Goal: Information Seeking & Learning: Learn about a topic

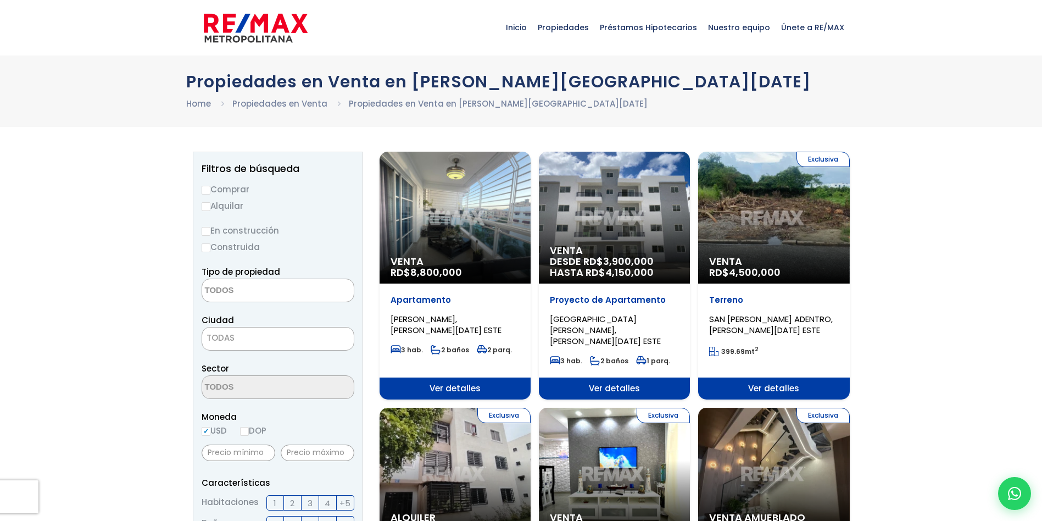
select select
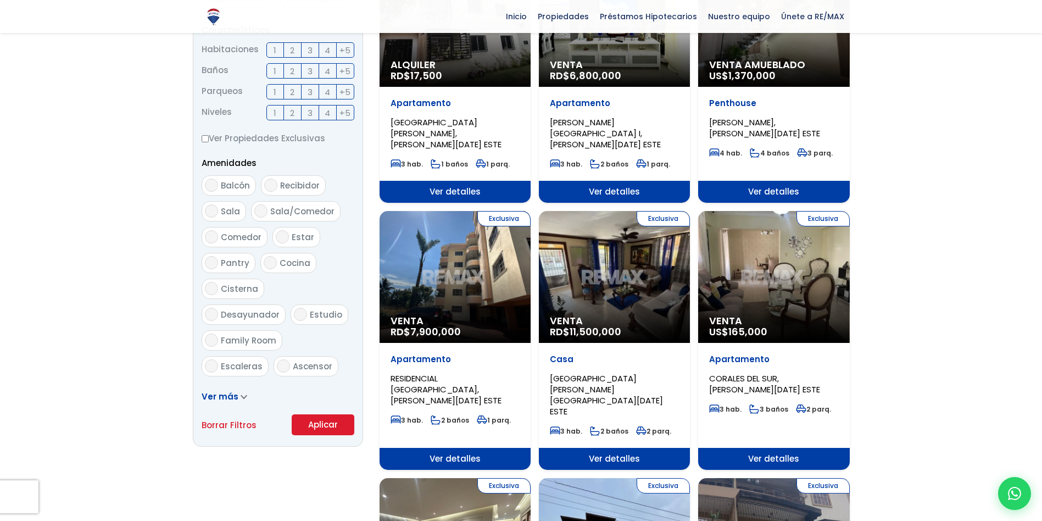
scroll to position [714, 0]
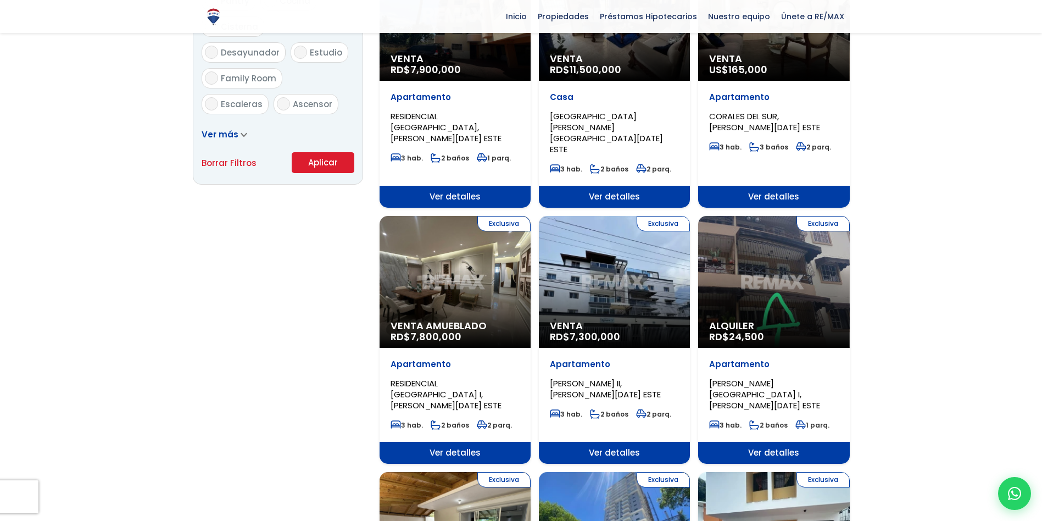
click at [588, 251] on div "Exclusiva Venta RD$ 7,300,000" at bounding box center [614, 282] width 151 height 132
click at [590, 359] on p "Apartamento" at bounding box center [614, 364] width 129 height 11
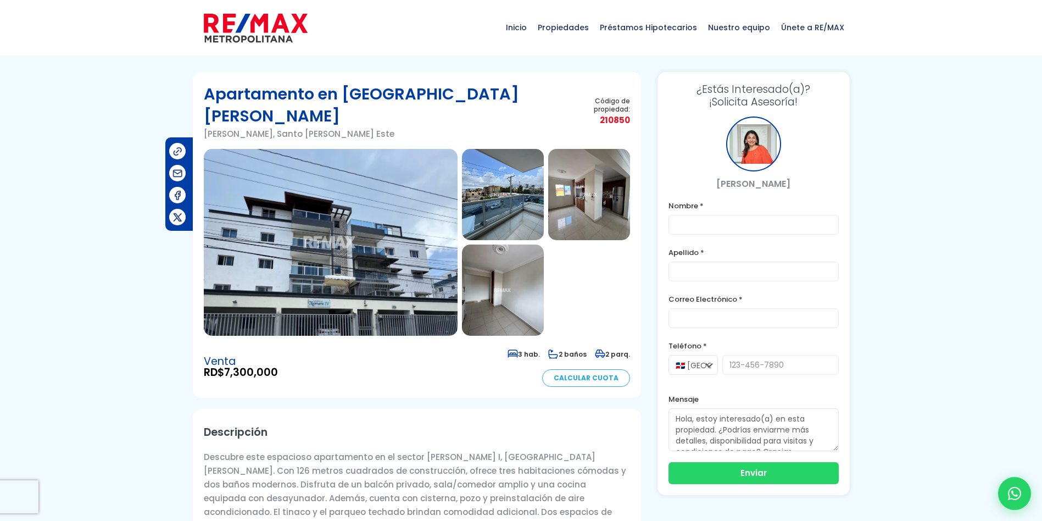
click at [382, 223] on img at bounding box center [331, 242] width 254 height 187
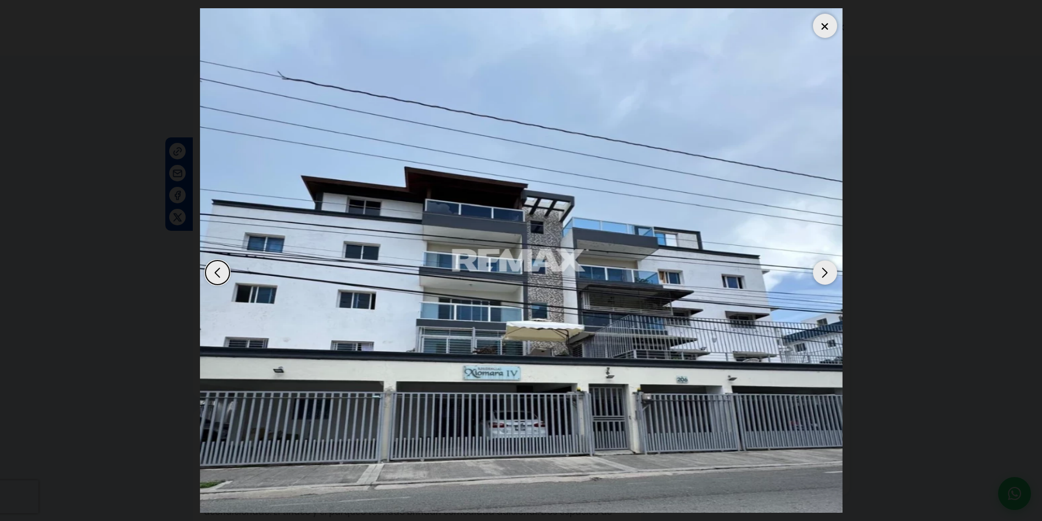
click at [831, 273] on div "Next slide" at bounding box center [825, 272] width 24 height 24
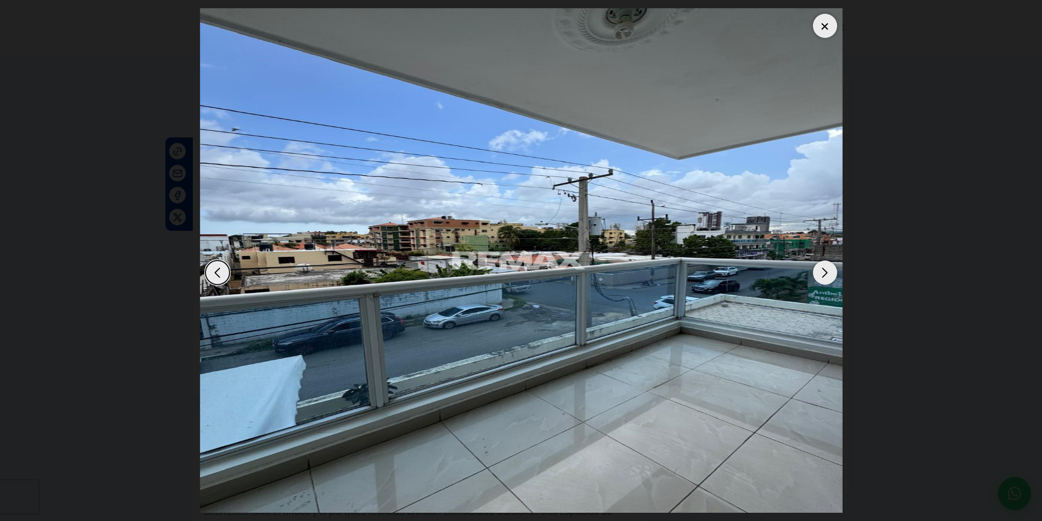
click at [831, 273] on div "Next slide" at bounding box center [825, 272] width 24 height 24
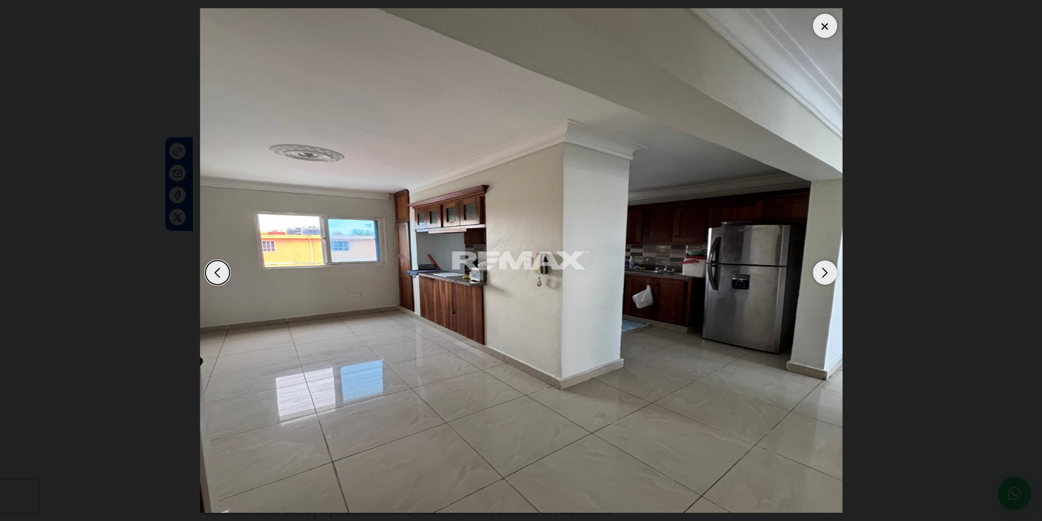
click at [831, 273] on div "Next slide" at bounding box center [825, 272] width 24 height 24
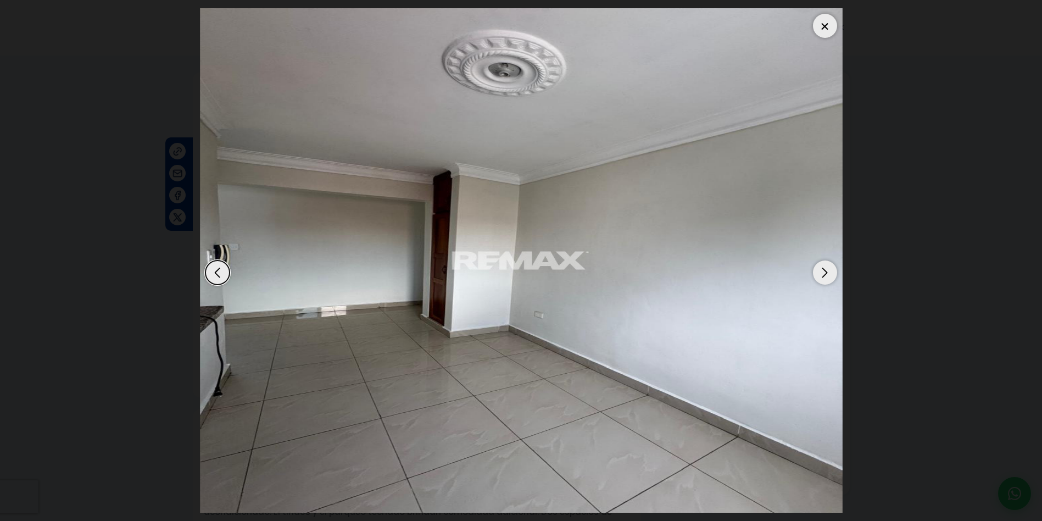
click at [831, 273] on div "Next slide" at bounding box center [825, 272] width 24 height 24
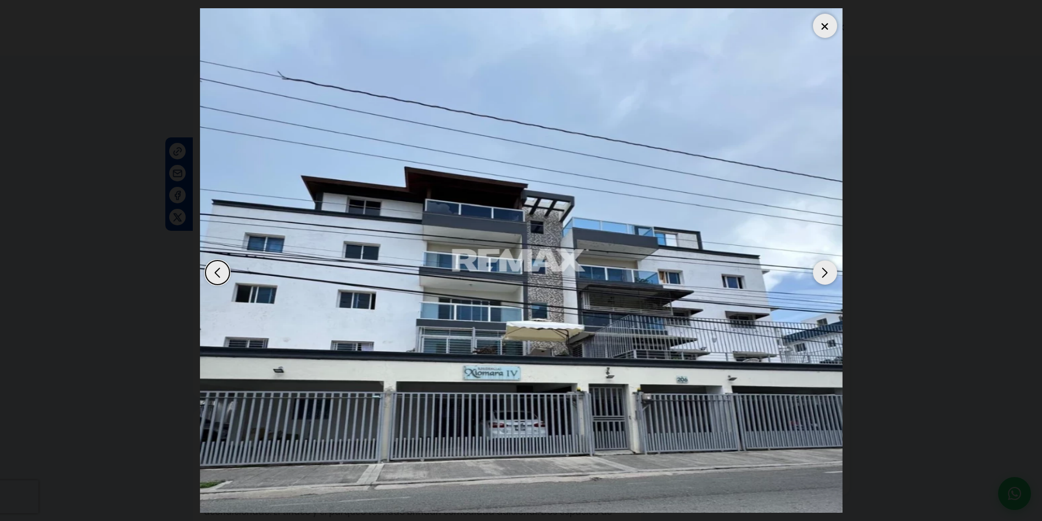
click at [816, 30] on div at bounding box center [825, 26] width 24 height 24
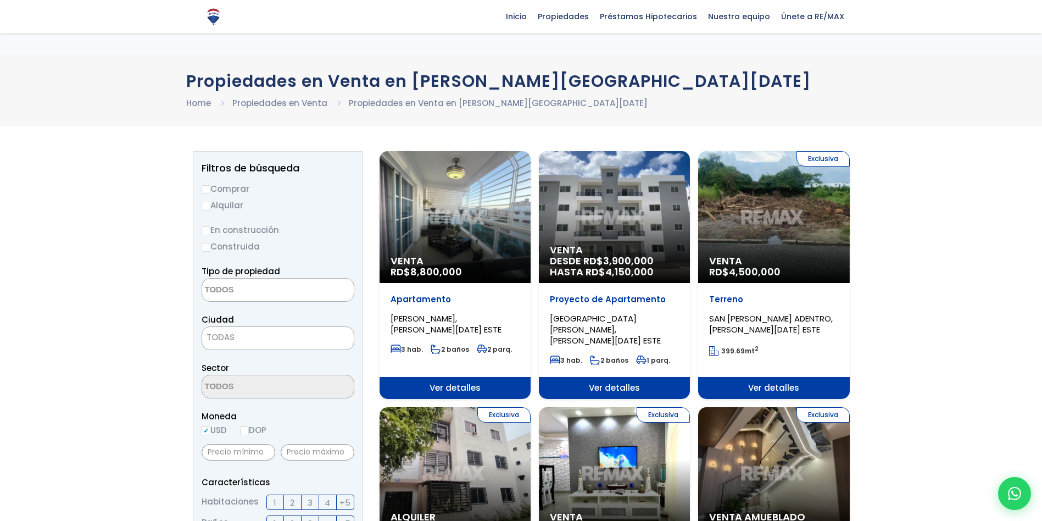
select select
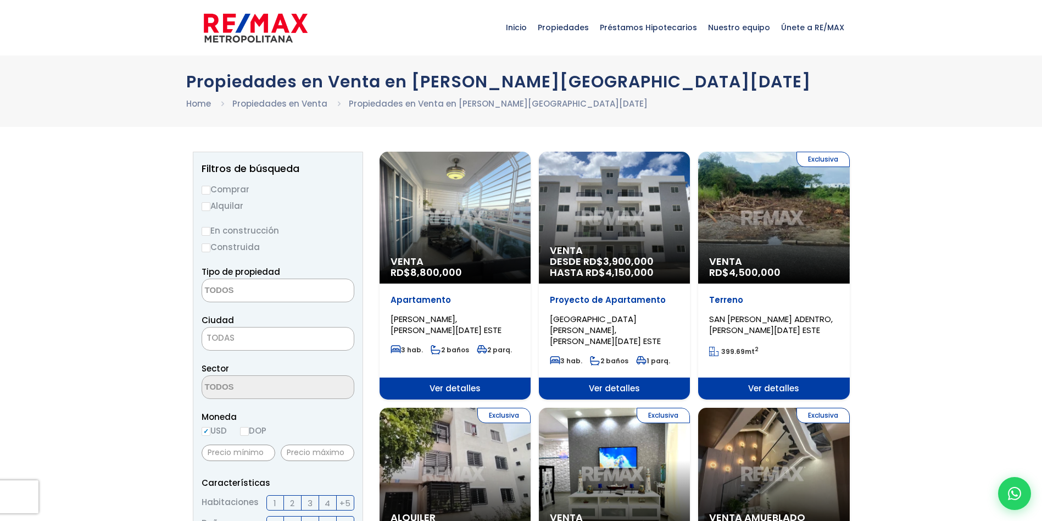
click at [216, 184] on label "Comprar" at bounding box center [278, 189] width 153 height 14
click at [210, 186] on input "Comprar" at bounding box center [206, 190] width 9 height 9
radio input "true"
click at [252, 334] on span "TODAS" at bounding box center [278, 337] width 152 height 15
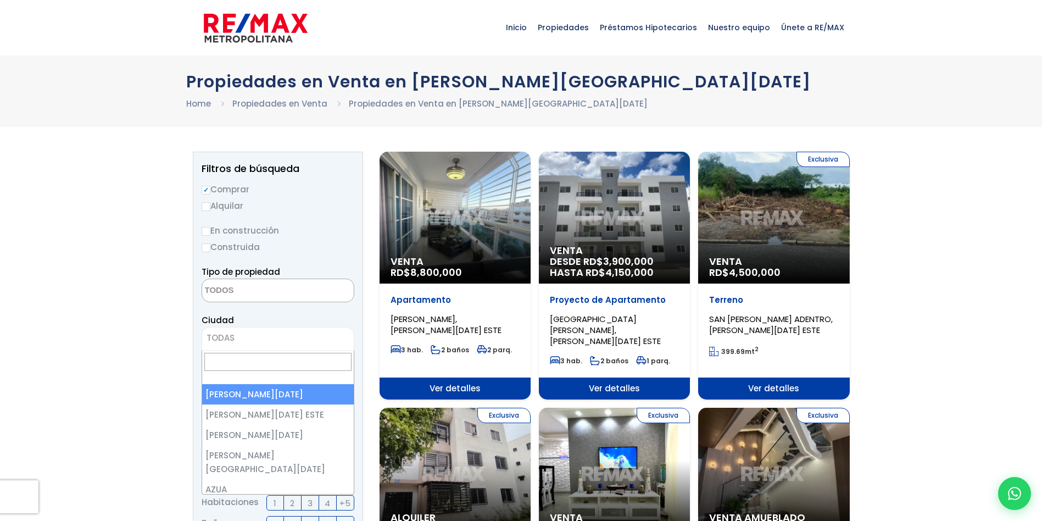
select select "1"
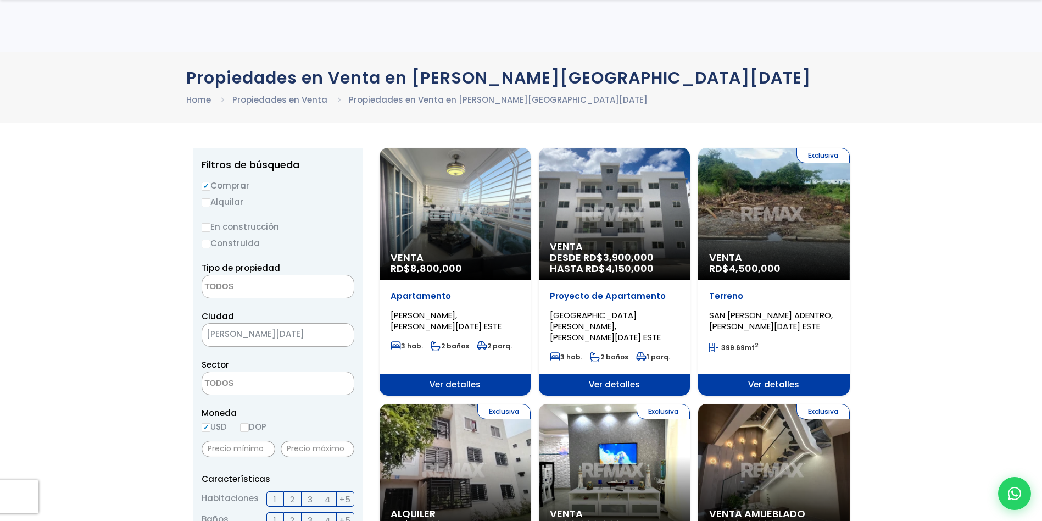
scroll to position [110, 0]
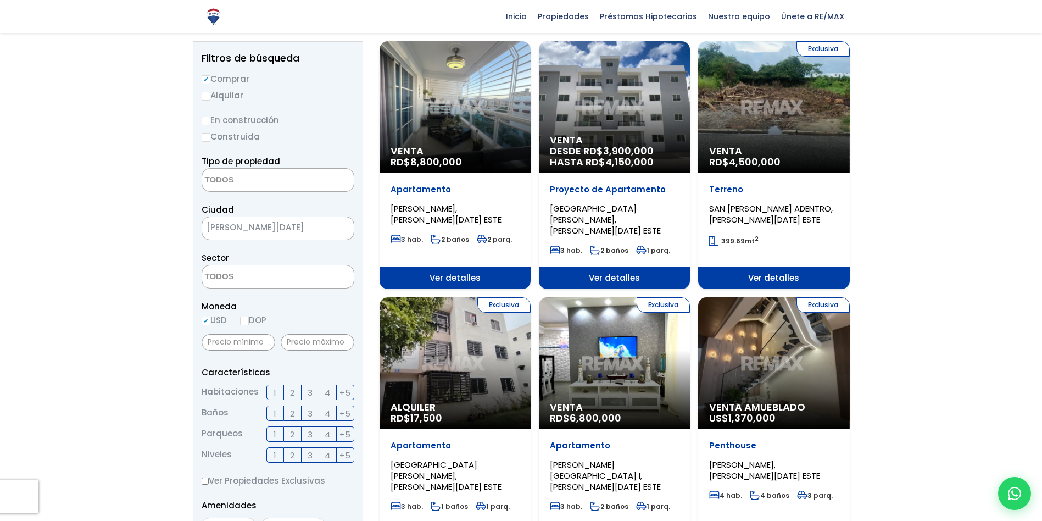
click at [288, 393] on label "2" at bounding box center [293, 391] width 18 height 15
click at [0, 0] on input "2" at bounding box center [0, 0] width 0 height 0
click at [273, 411] on span "1" at bounding box center [274, 413] width 3 height 14
click at [0, 0] on input "1" at bounding box center [0, 0] width 0 height 0
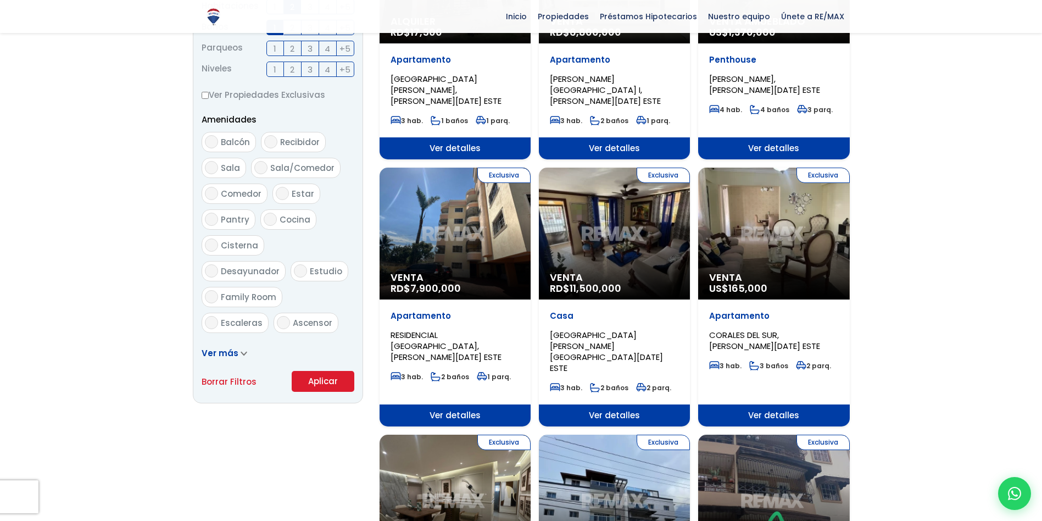
scroll to position [549, 0]
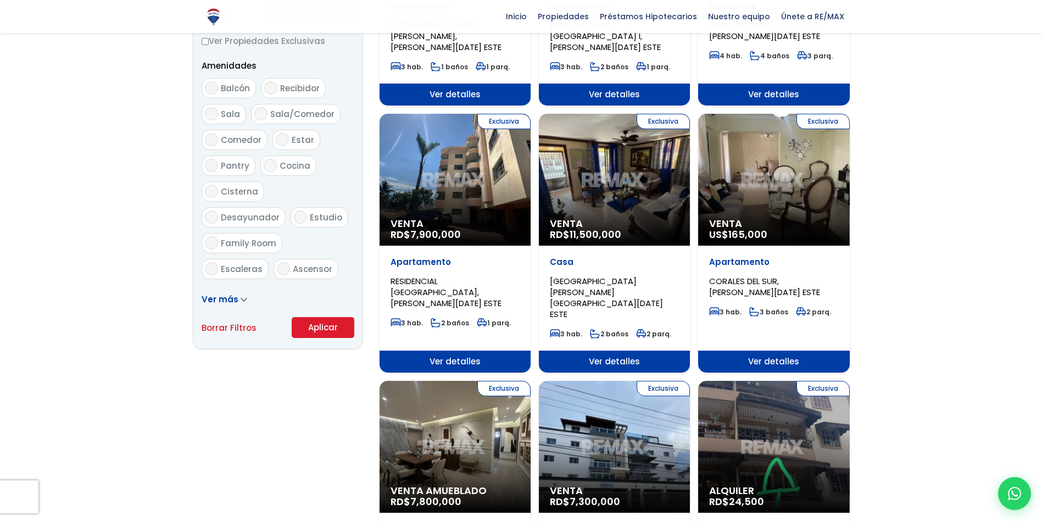
click at [308, 331] on button "Aplicar" at bounding box center [323, 327] width 63 height 21
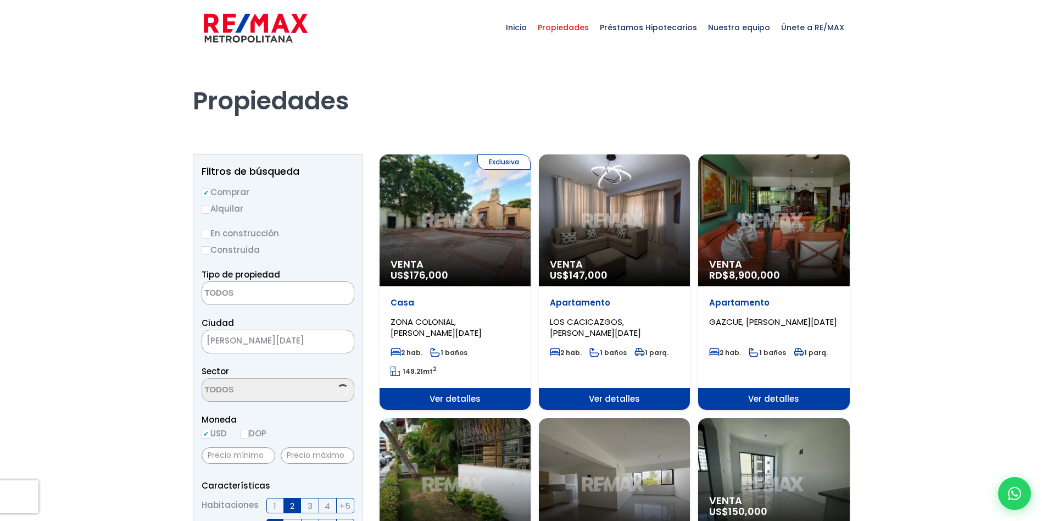
select select
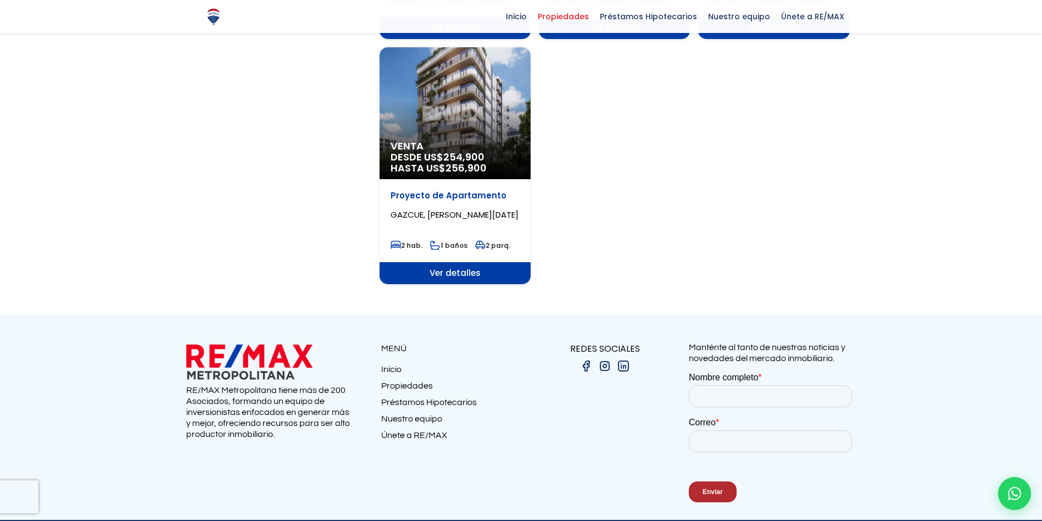
scroll to position [1373, 0]
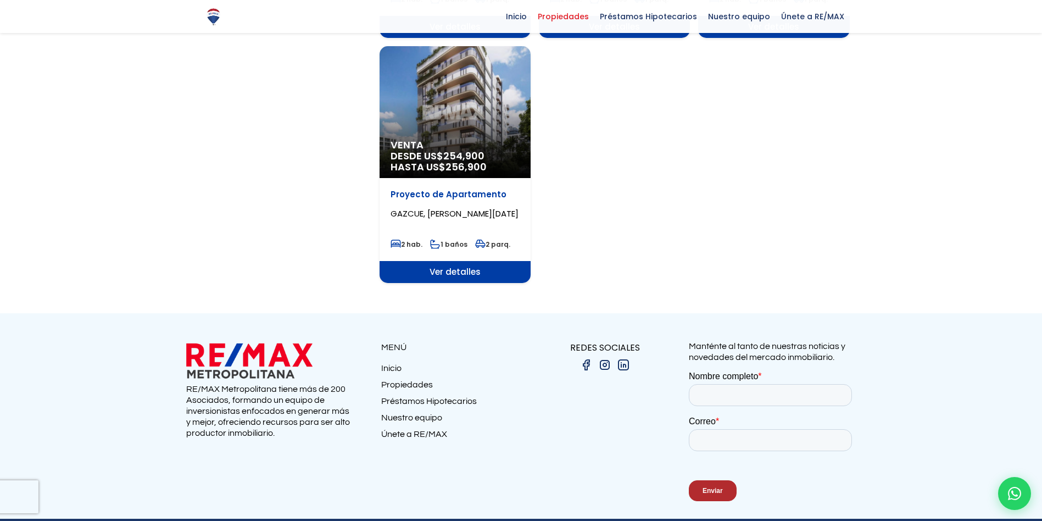
click at [438, 103] on div "Venta DESDE US$ 254,900 HASTA US$ 256,900" at bounding box center [454, 112] width 151 height 132
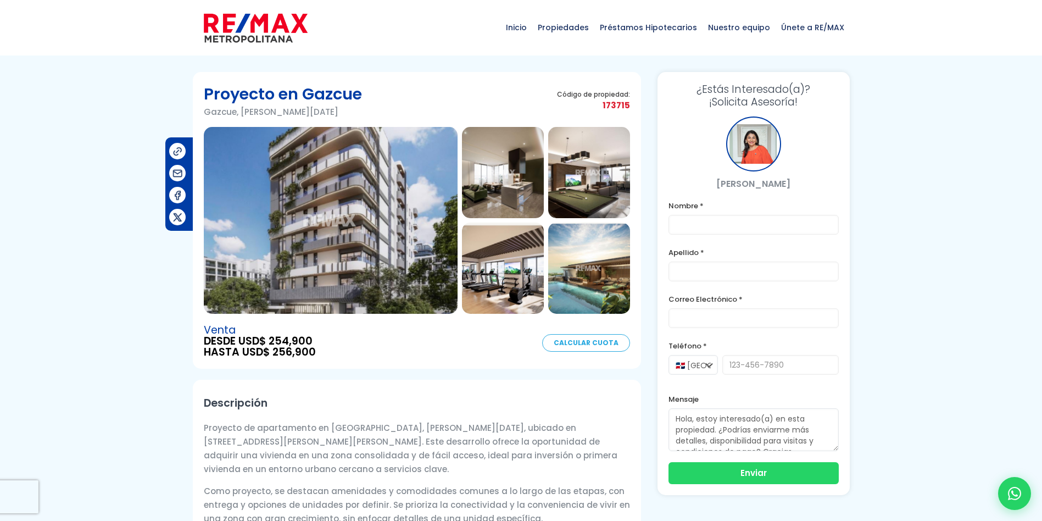
click at [361, 212] on img at bounding box center [331, 220] width 254 height 187
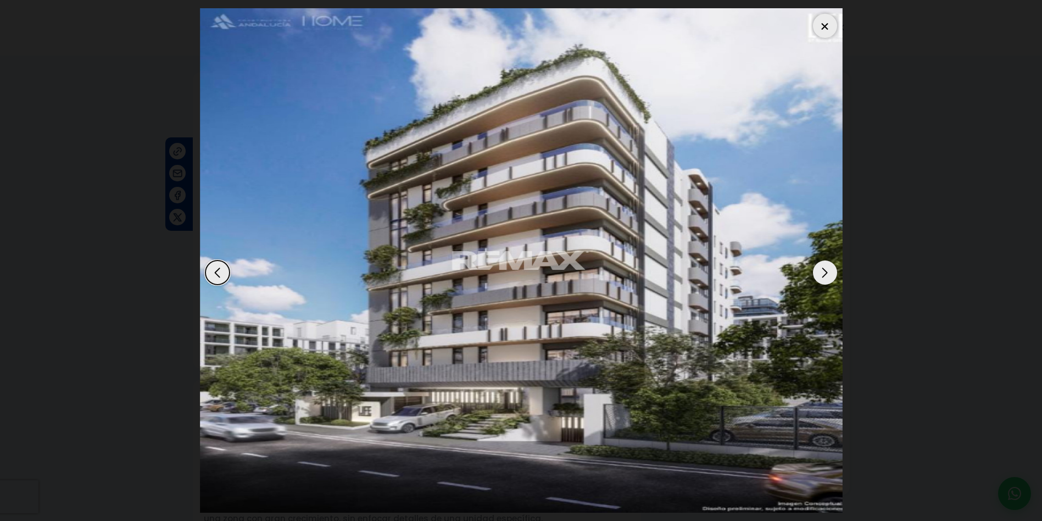
click at [820, 275] on div "Next slide" at bounding box center [825, 272] width 24 height 24
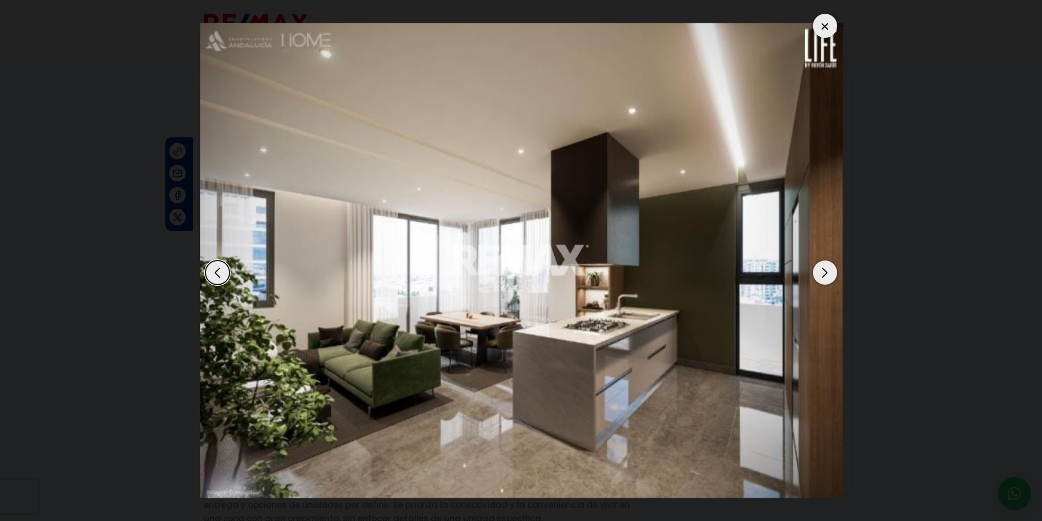
click at [820, 275] on div "Next slide" at bounding box center [825, 272] width 24 height 24
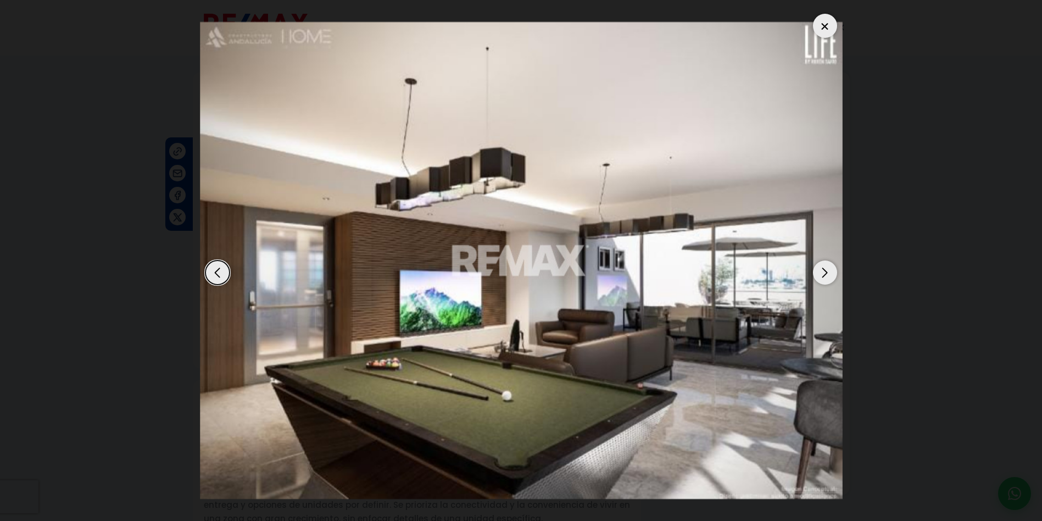
click at [820, 275] on div "Next slide" at bounding box center [825, 272] width 24 height 24
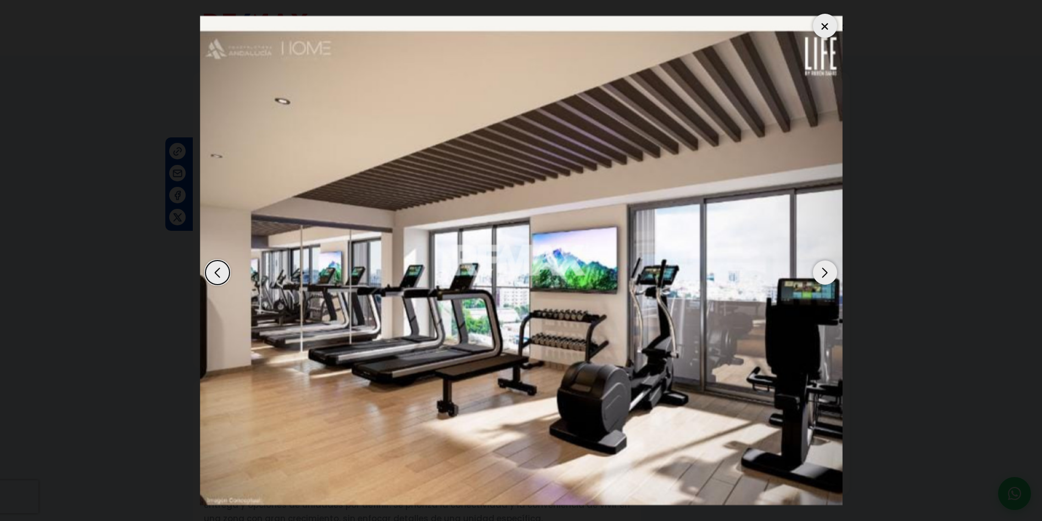
click at [820, 275] on div "Next slide" at bounding box center [825, 272] width 24 height 24
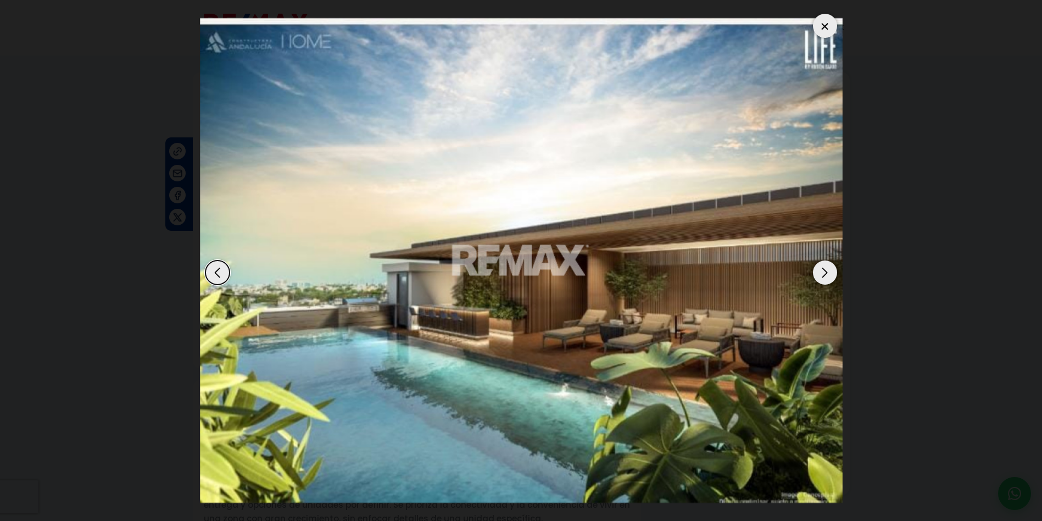
click at [820, 275] on div "Next slide" at bounding box center [825, 272] width 24 height 24
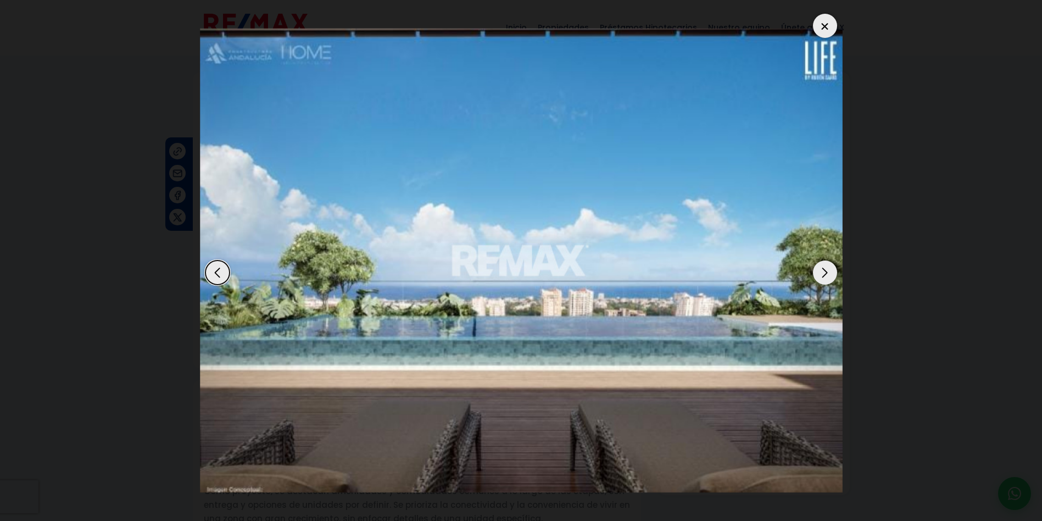
click at [820, 275] on div "Next slide" at bounding box center [825, 272] width 24 height 24
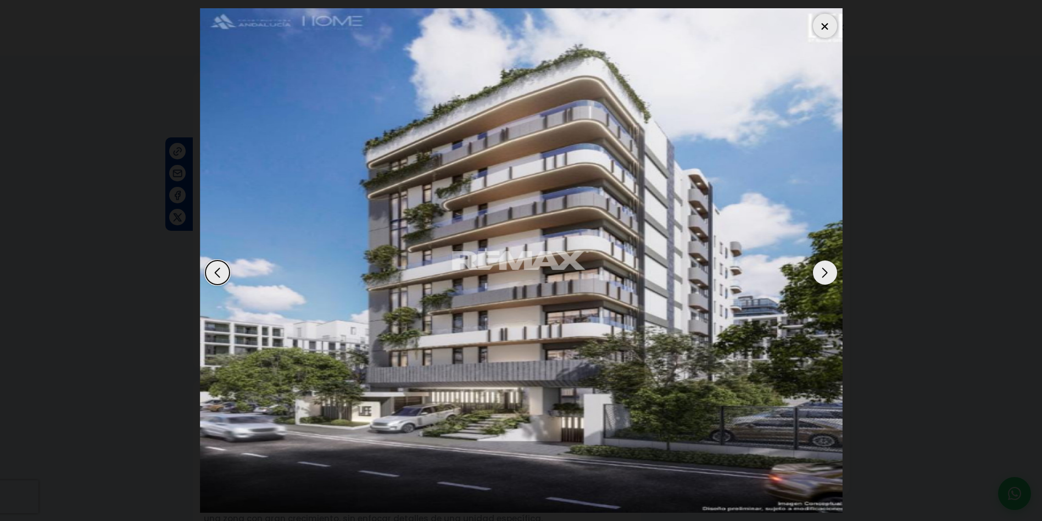
click at [820, 275] on div "Next slide" at bounding box center [825, 272] width 24 height 24
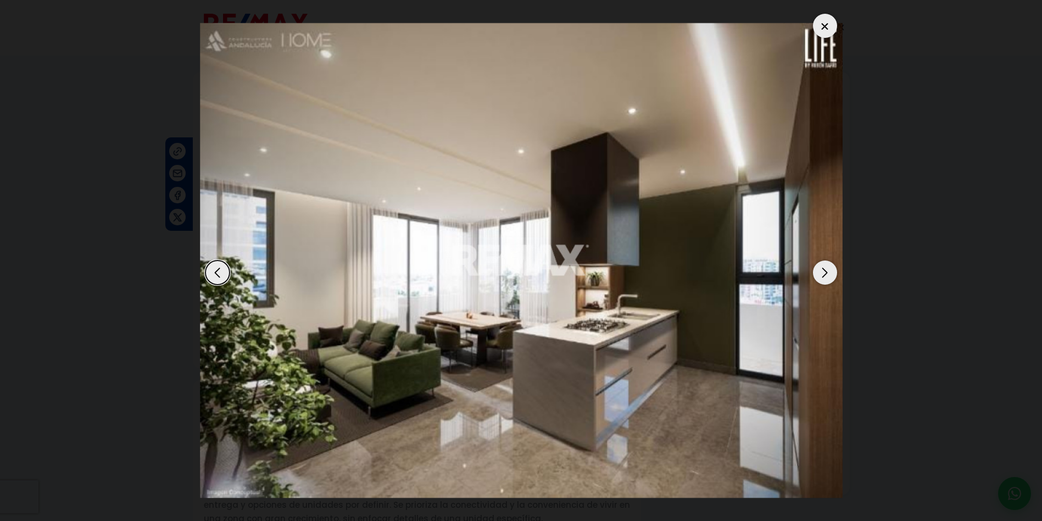
click at [831, 27] on div at bounding box center [825, 26] width 24 height 24
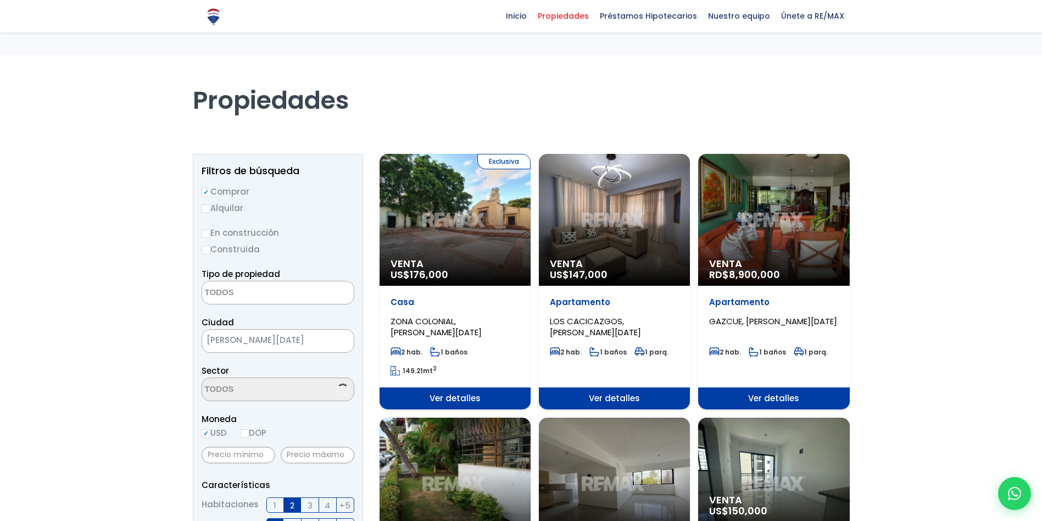
select select
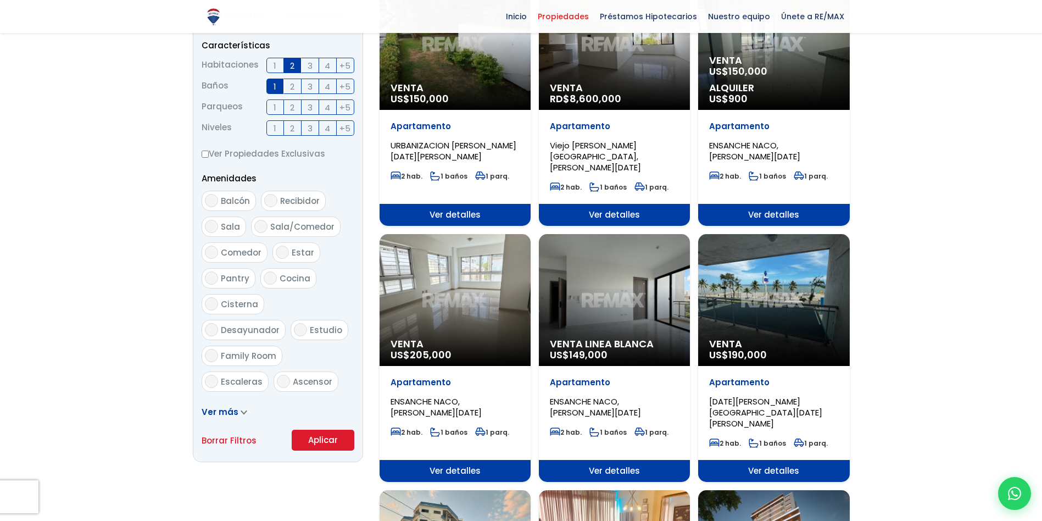
scroll to position [714, 0]
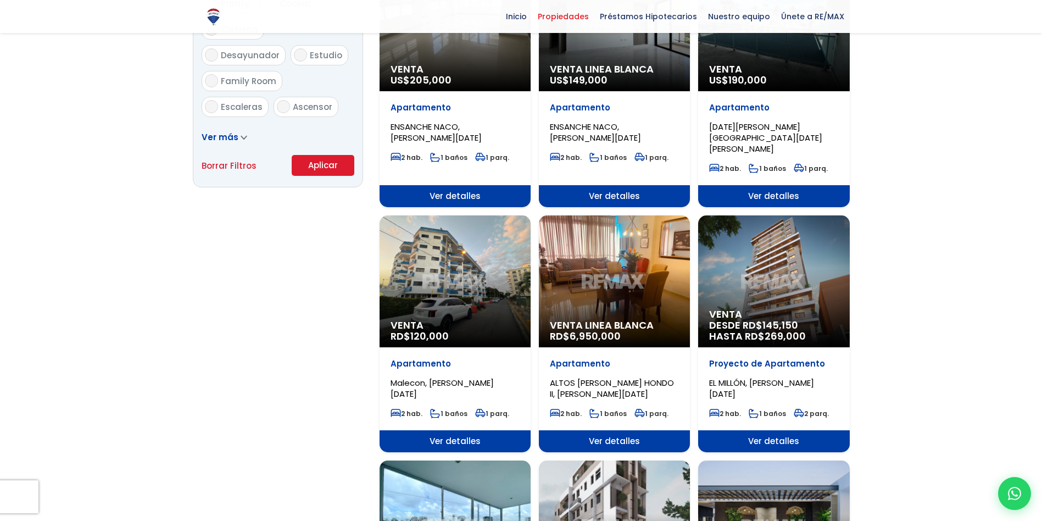
click at [457, 243] on div "Venta RD$ 120,000" at bounding box center [454, 281] width 151 height 132
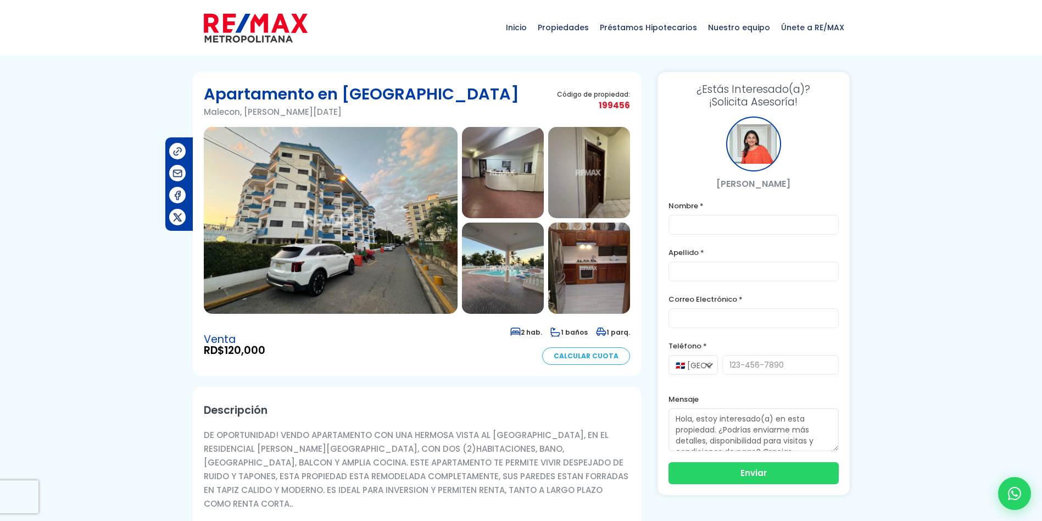
click at [363, 279] on img at bounding box center [331, 220] width 254 height 187
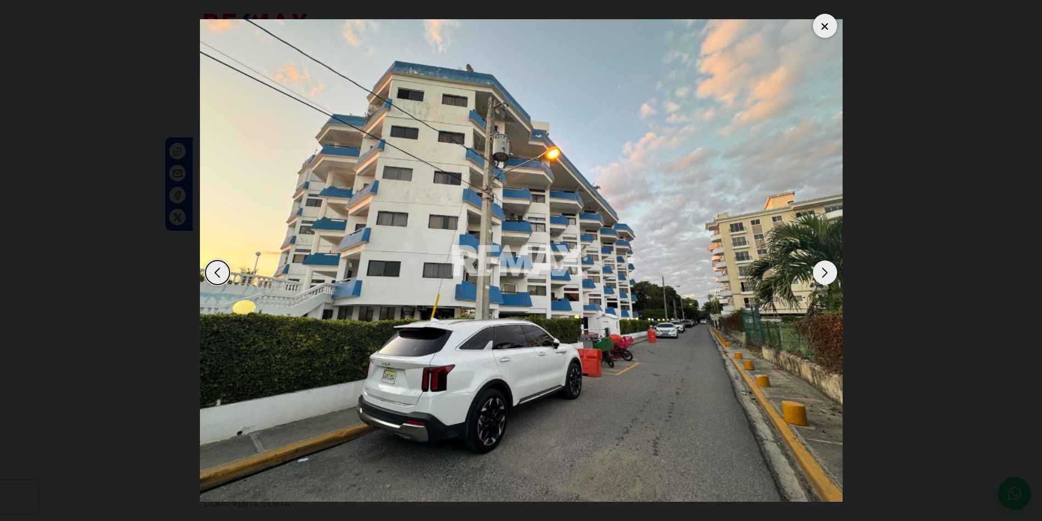
click at [822, 277] on div "Next slide" at bounding box center [825, 272] width 24 height 24
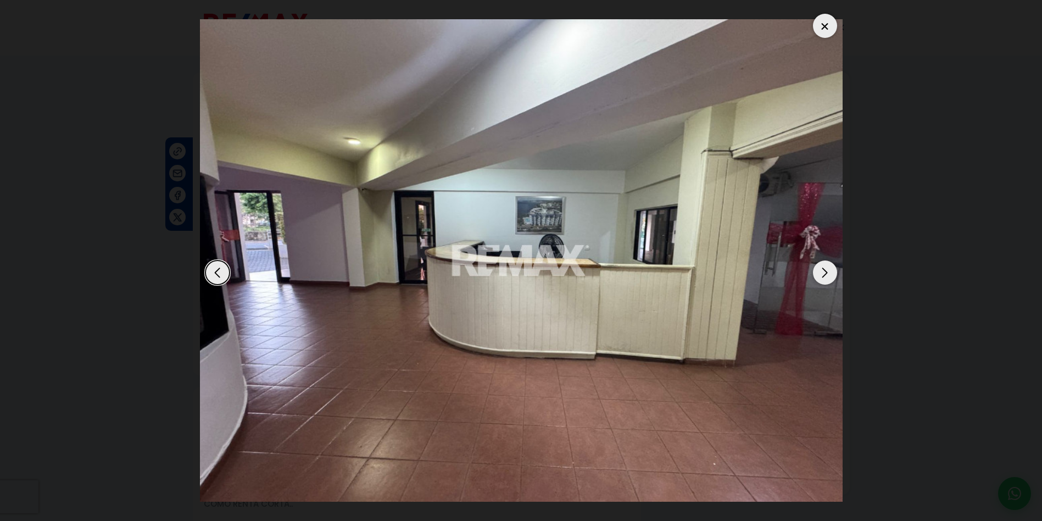
click at [822, 277] on div "Next slide" at bounding box center [825, 272] width 24 height 24
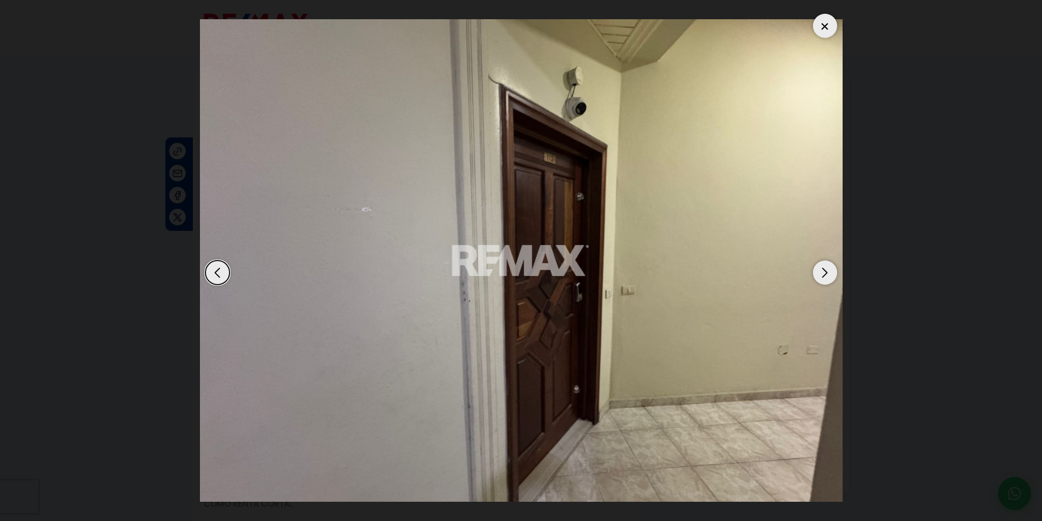
click at [822, 277] on div "Next slide" at bounding box center [825, 272] width 24 height 24
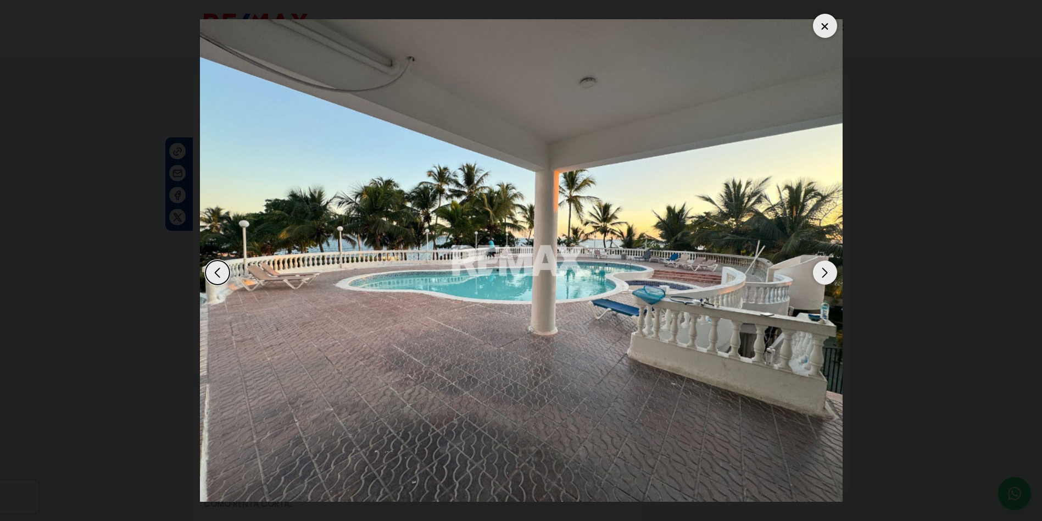
click at [822, 277] on div "Next slide" at bounding box center [825, 272] width 24 height 24
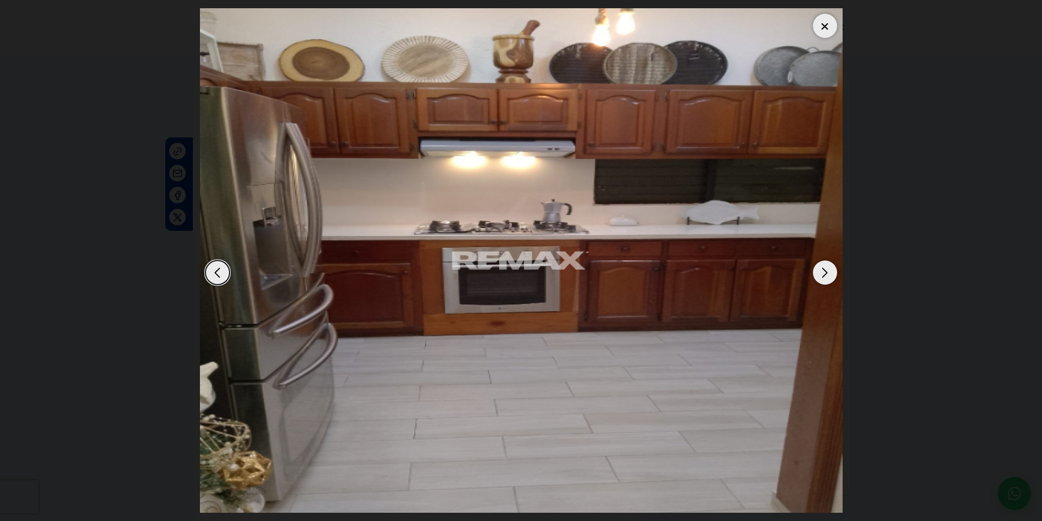
click at [821, 26] on div at bounding box center [825, 26] width 24 height 24
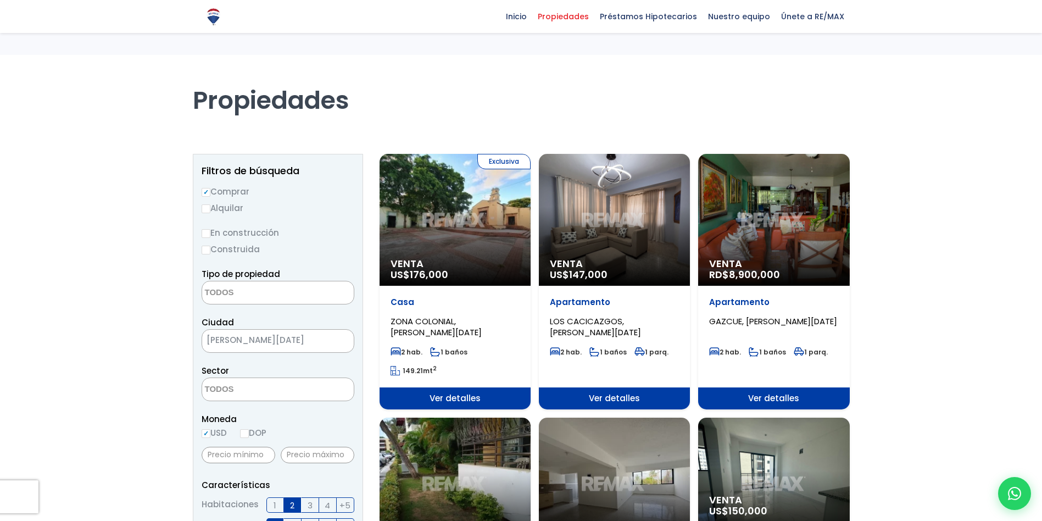
select select
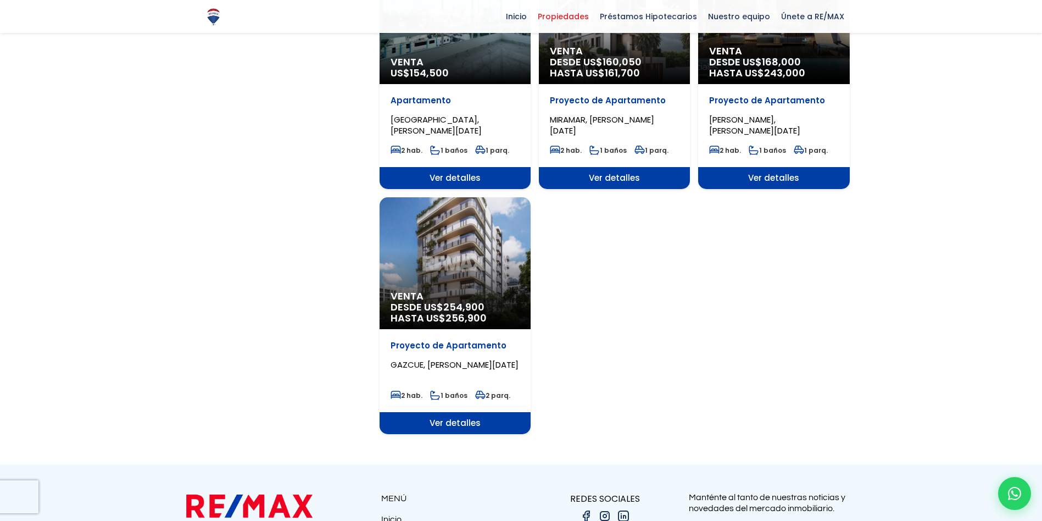
scroll to position [1058, 0]
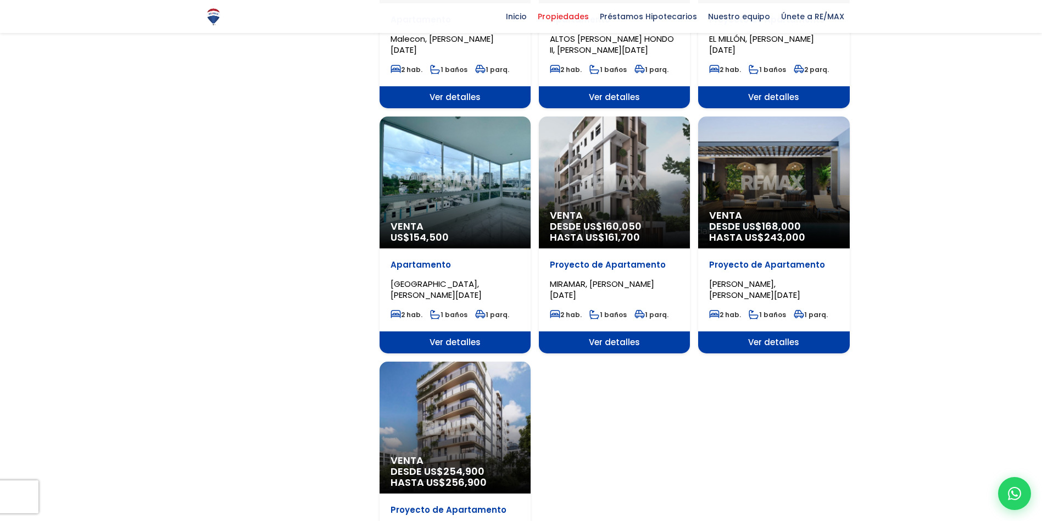
click at [761, 163] on div "Venta DESDE US$ 168,000 HASTA US$ 243,000" at bounding box center [773, 182] width 151 height 132
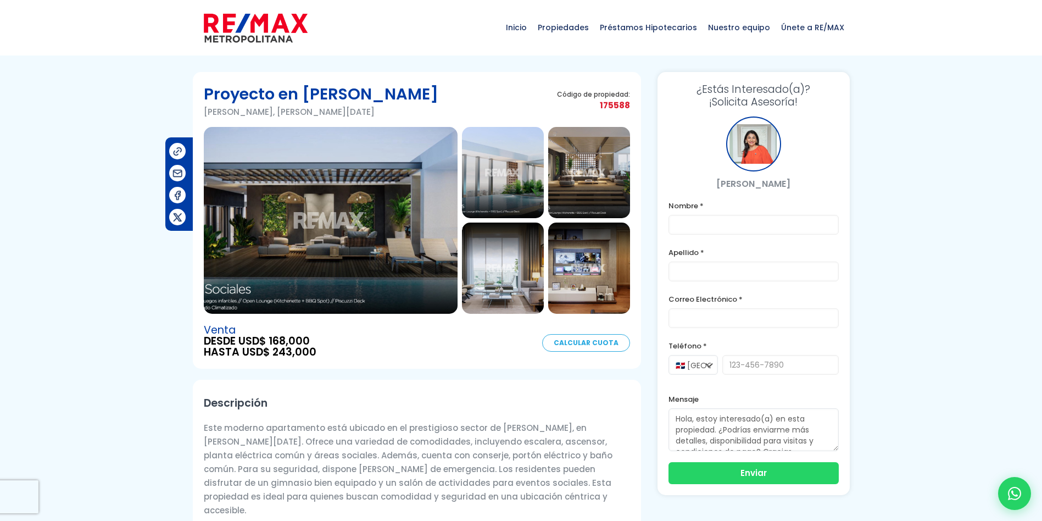
click at [266, 257] on img at bounding box center [331, 220] width 254 height 187
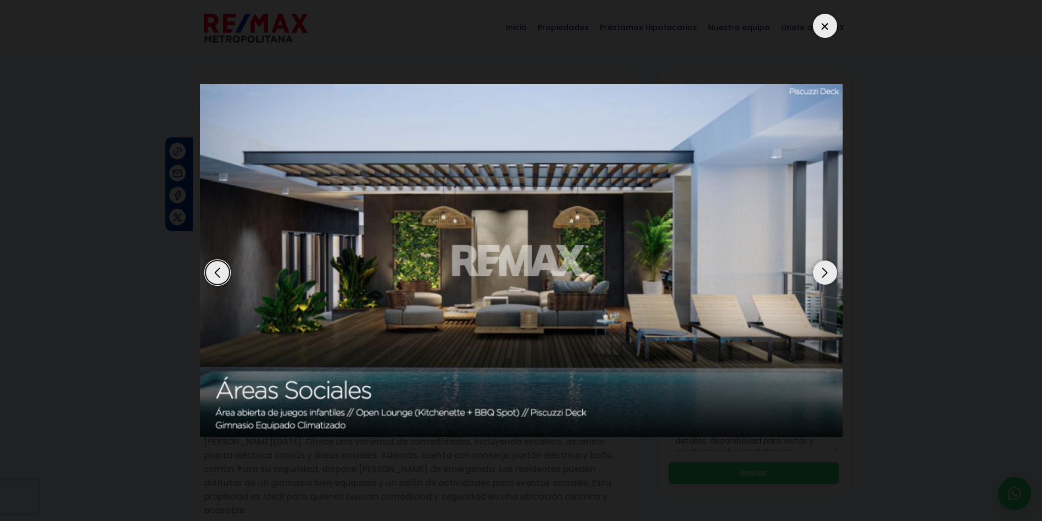
click at [822, 268] on div "Next slide" at bounding box center [825, 272] width 24 height 24
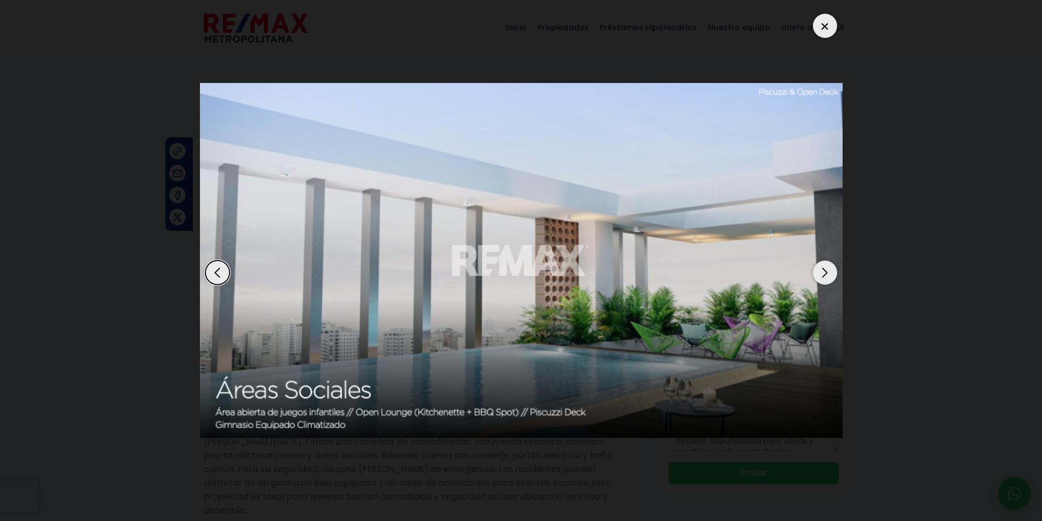
click at [822, 268] on div "Next slide" at bounding box center [825, 272] width 24 height 24
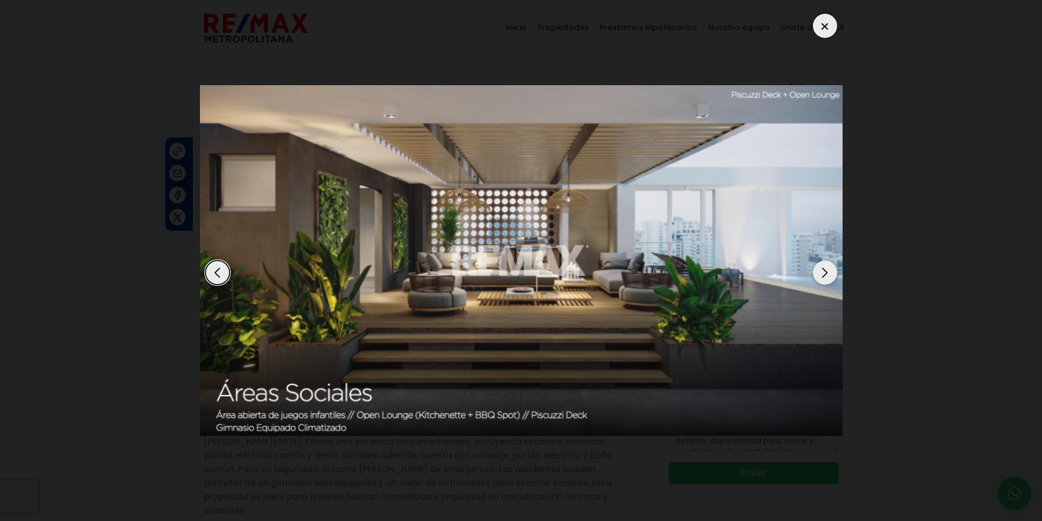
click at [822, 268] on div "Next slide" at bounding box center [825, 272] width 24 height 24
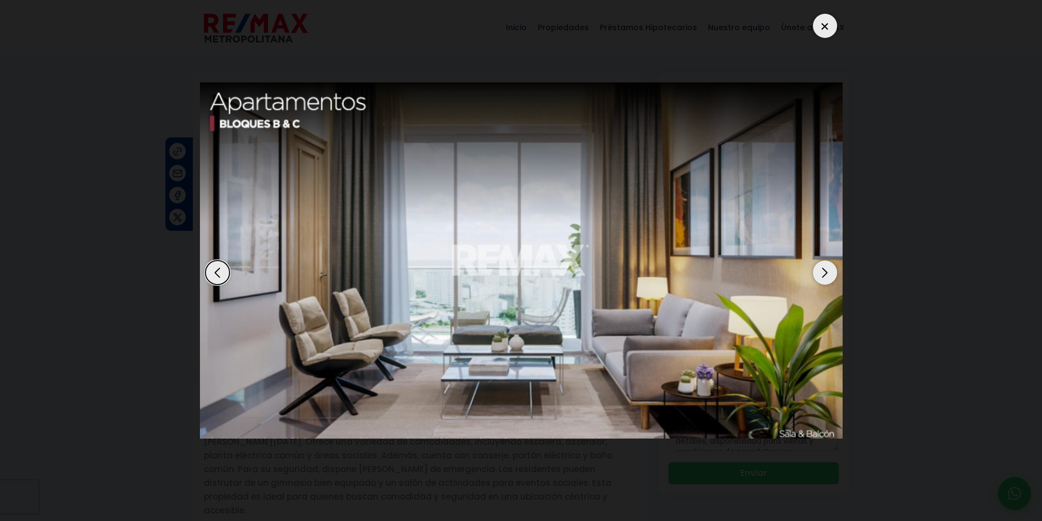
click at [822, 268] on div "Next slide" at bounding box center [825, 272] width 24 height 24
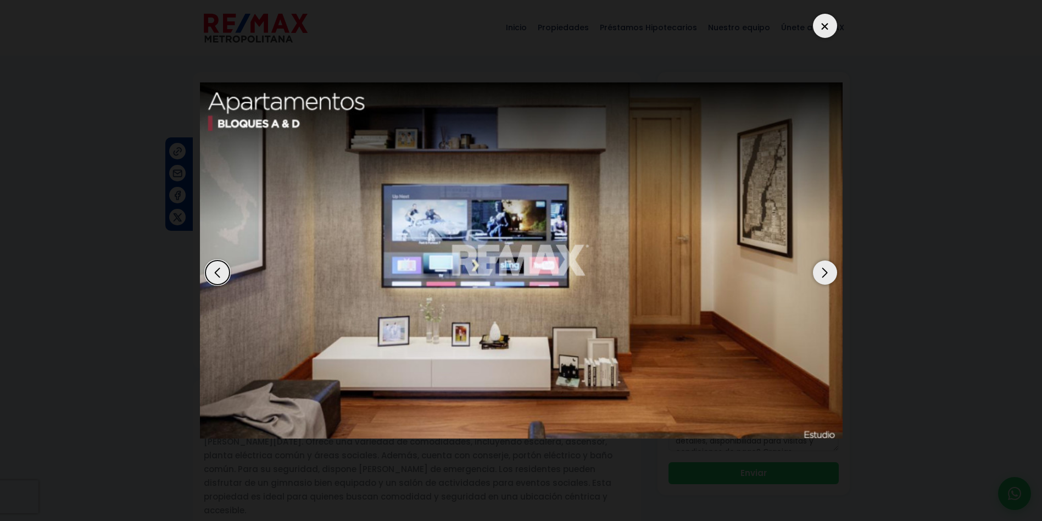
click at [822, 268] on div "Next slide" at bounding box center [825, 272] width 24 height 24
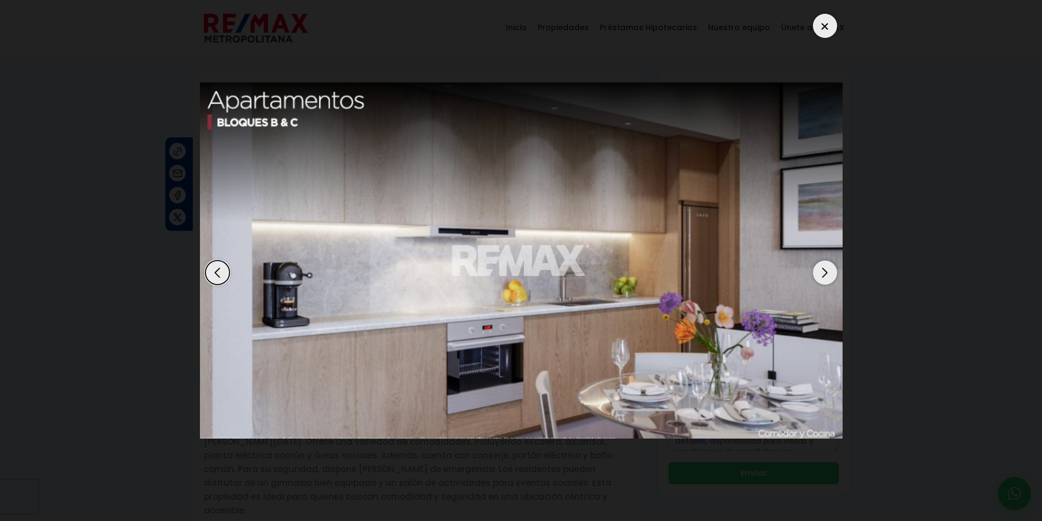
click at [822, 268] on div "Next slide" at bounding box center [825, 272] width 24 height 24
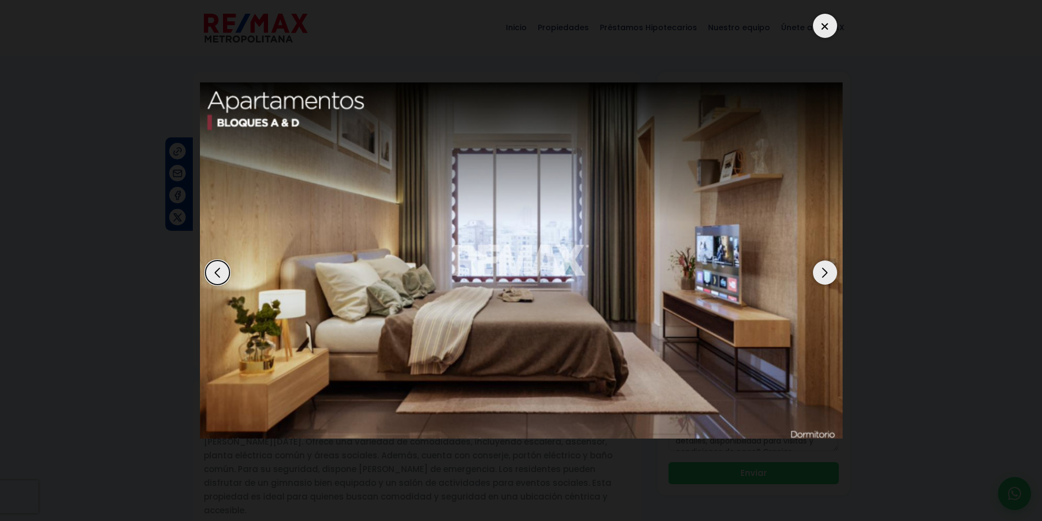
click at [209, 273] on div "Previous slide" at bounding box center [217, 272] width 24 height 24
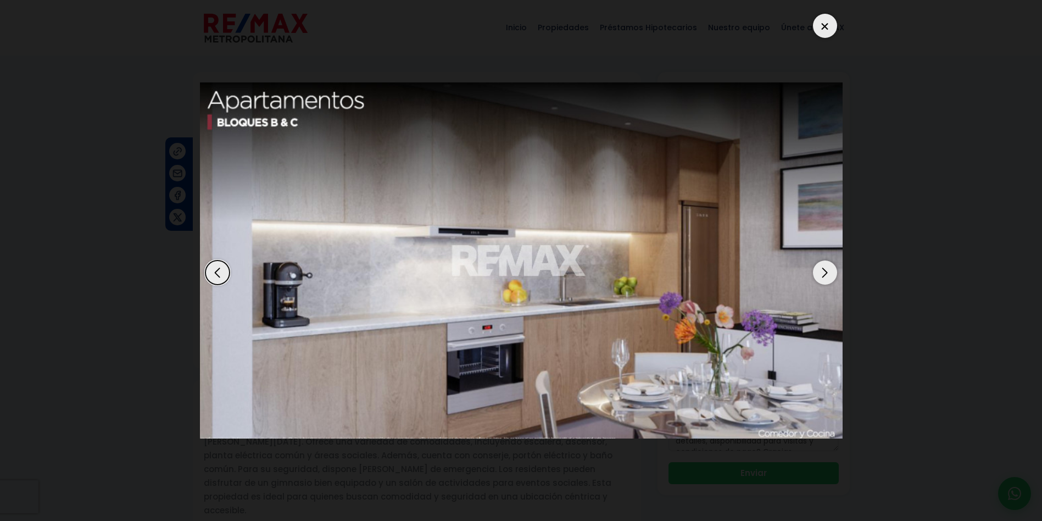
click at [821, 268] on div "Next slide" at bounding box center [825, 272] width 24 height 24
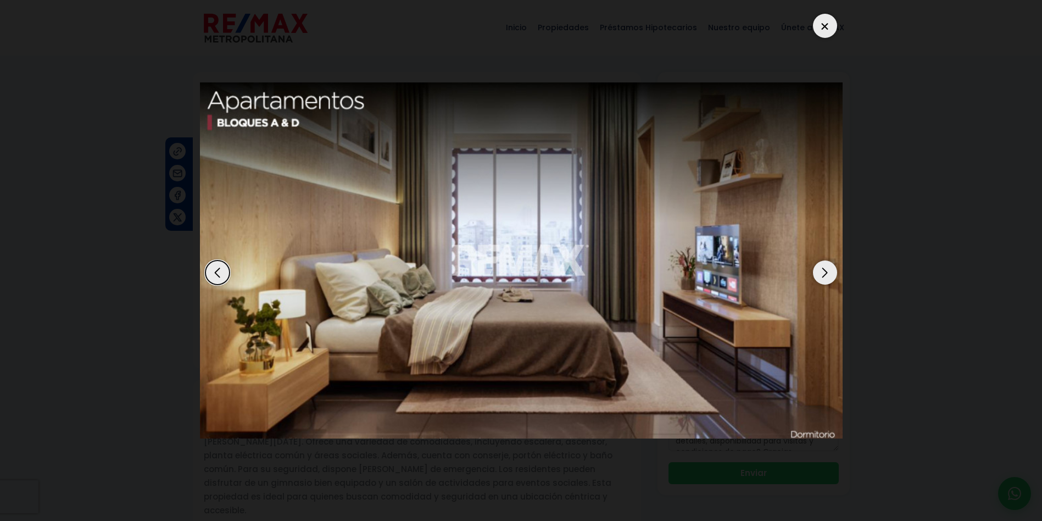
click at [821, 268] on div "Next slide" at bounding box center [825, 272] width 24 height 24
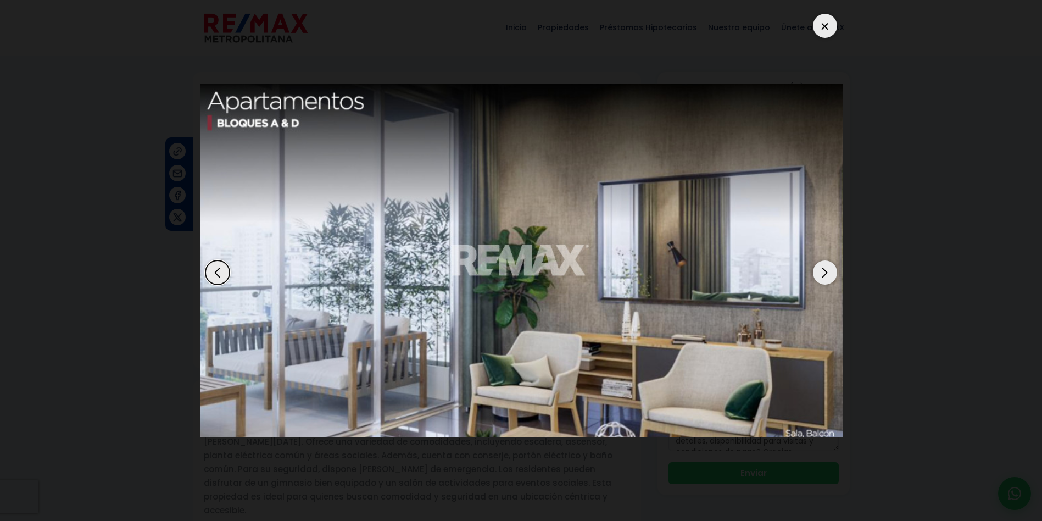
click at [821, 268] on div "Next slide" at bounding box center [825, 272] width 24 height 24
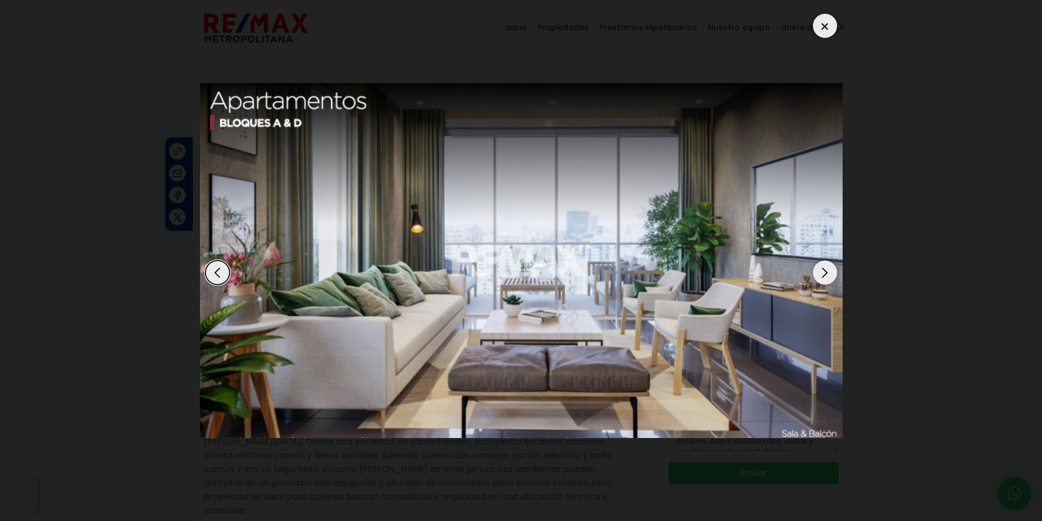
click at [821, 268] on div "Next slide" at bounding box center [825, 272] width 24 height 24
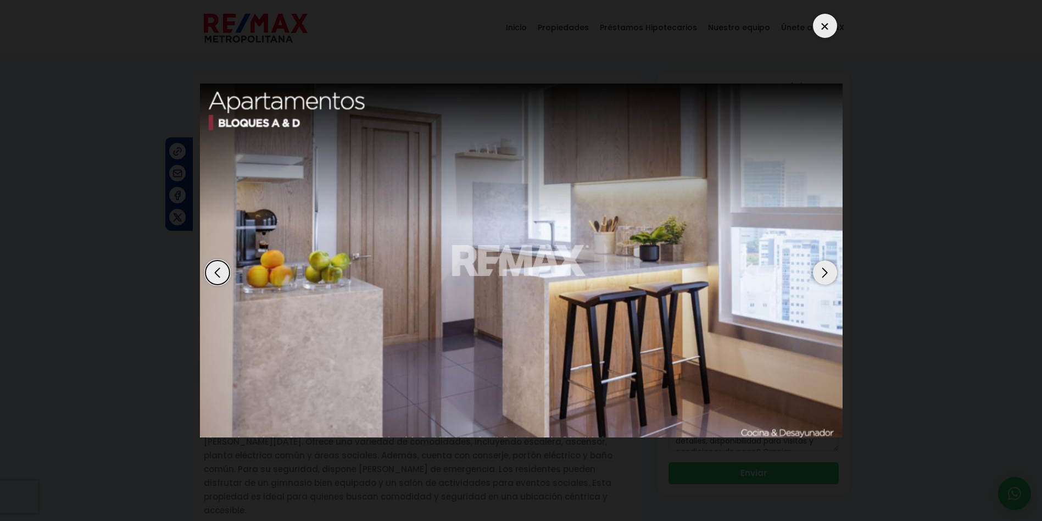
click at [821, 268] on div "Next slide" at bounding box center [825, 272] width 24 height 24
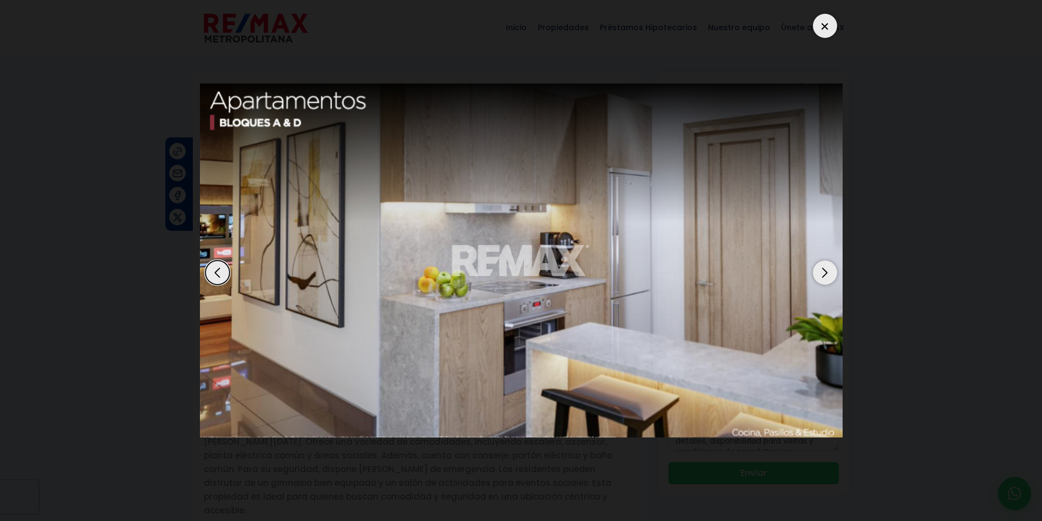
click at [821, 268] on div "Next slide" at bounding box center [825, 272] width 24 height 24
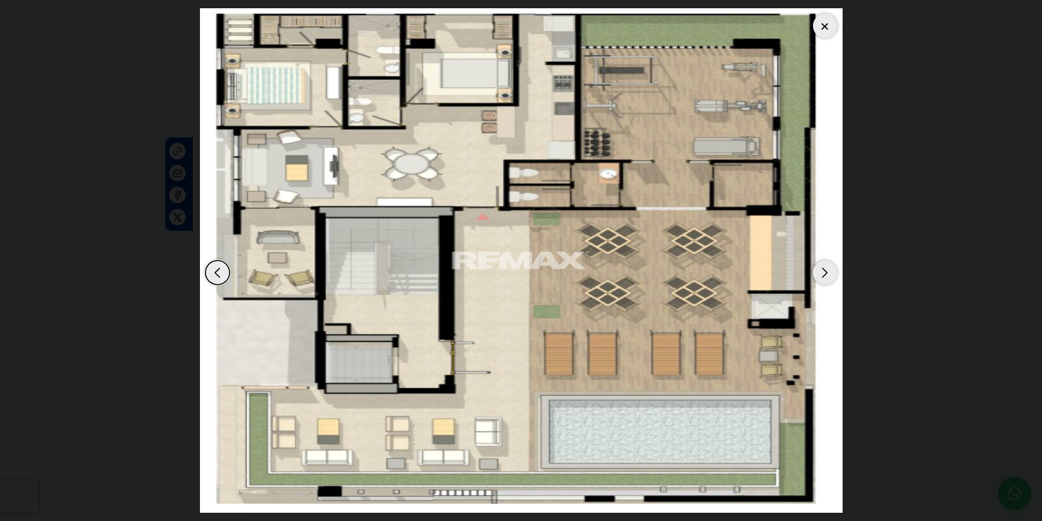
click at [821, 268] on div "Next slide" at bounding box center [825, 272] width 24 height 24
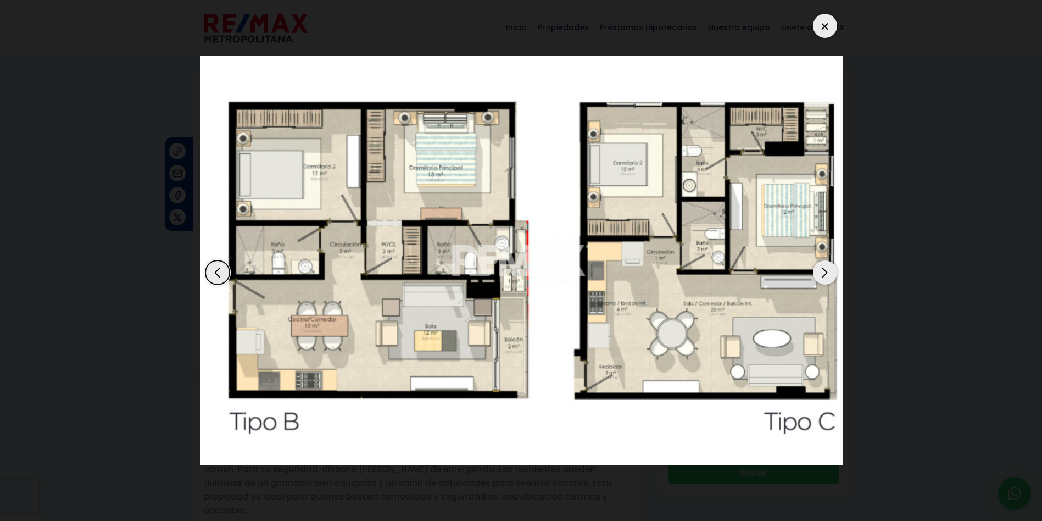
click at [821, 268] on div "Next slide" at bounding box center [825, 272] width 24 height 24
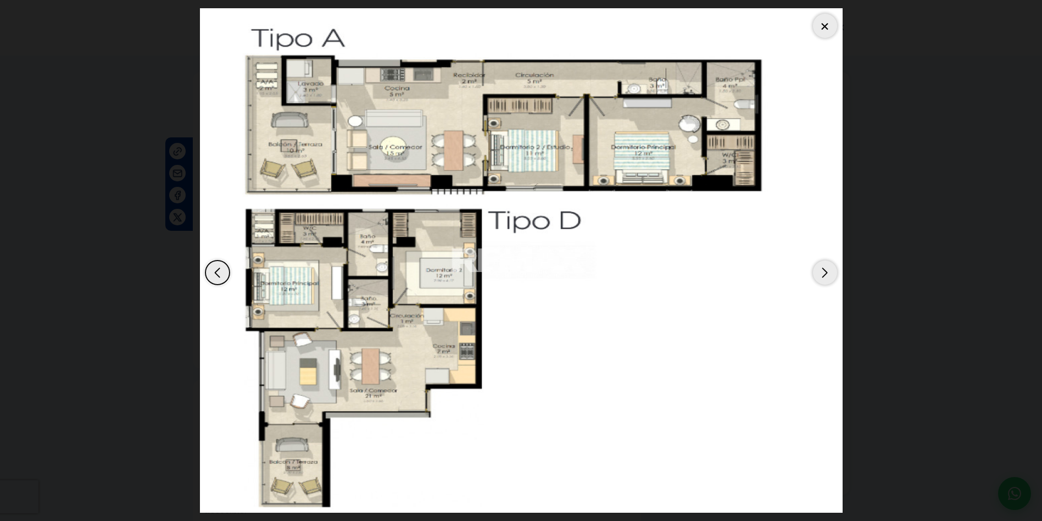
click at [827, 277] on div "Next slide" at bounding box center [825, 272] width 24 height 24
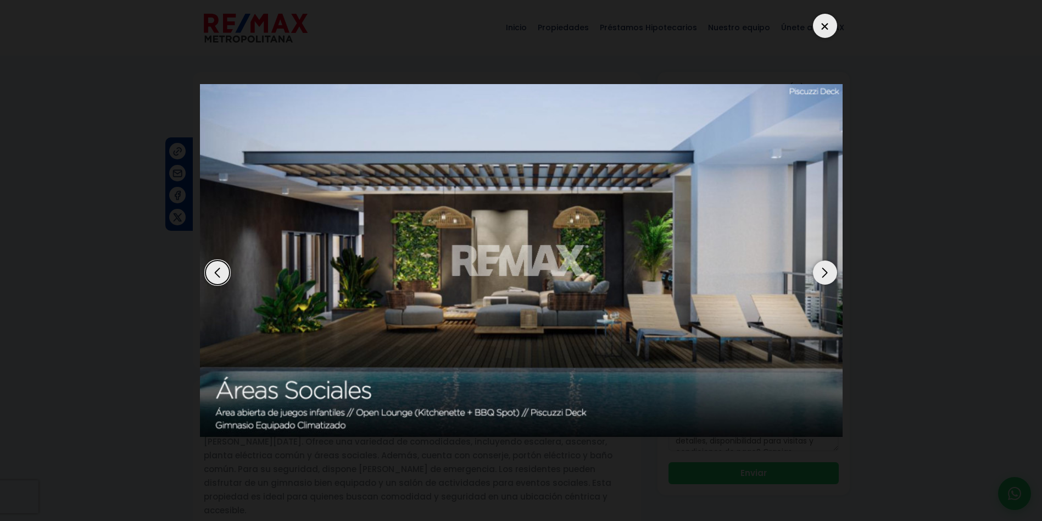
click at [819, 29] on div at bounding box center [825, 26] width 24 height 24
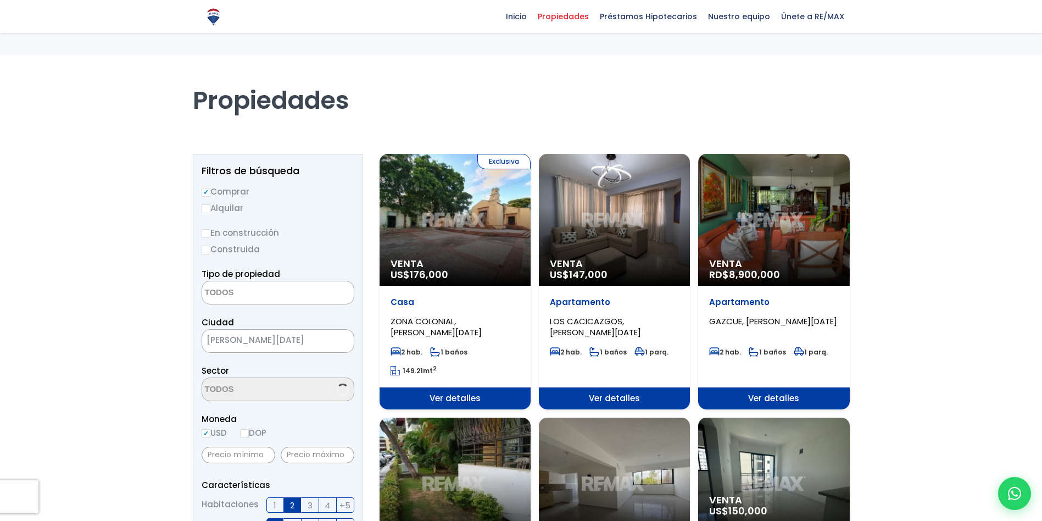
select select
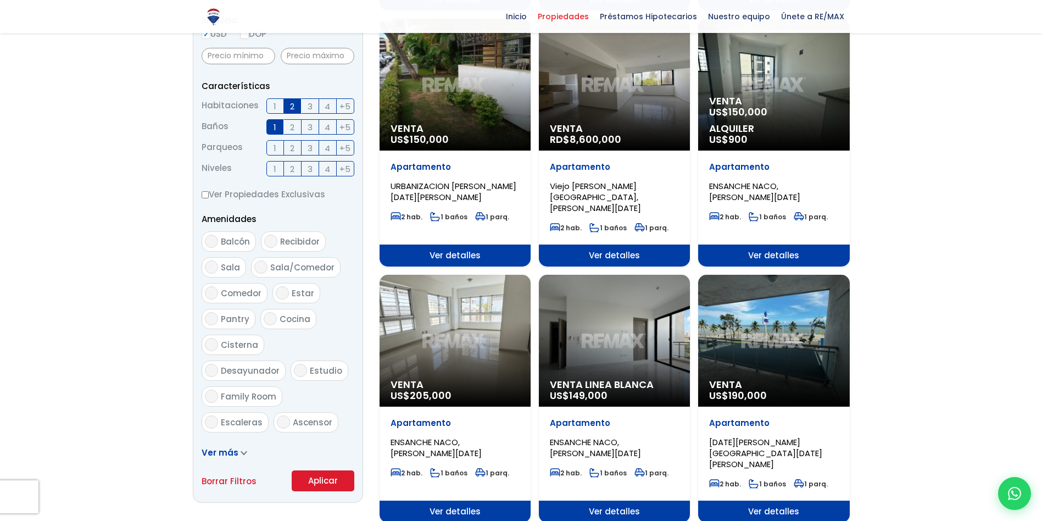
scroll to position [234, 0]
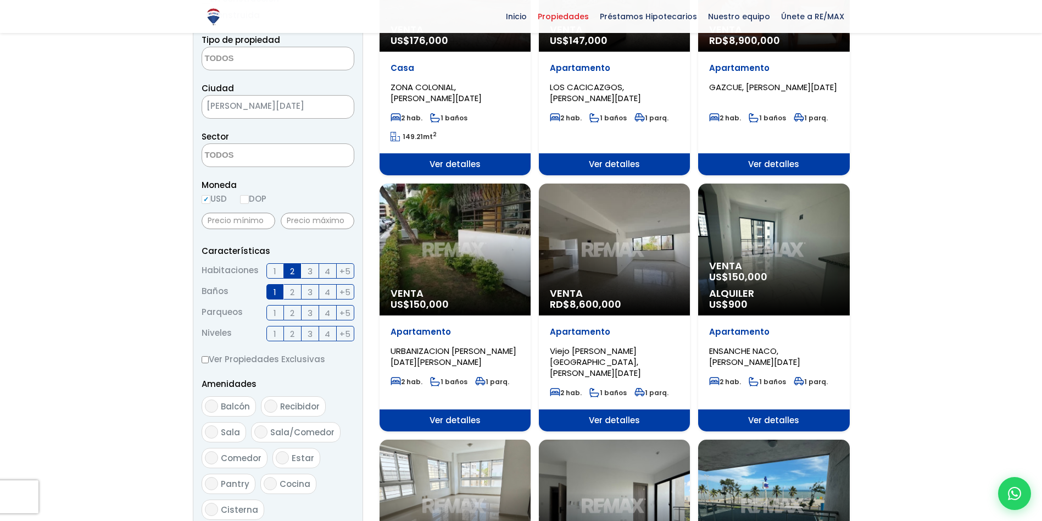
click at [428, 224] on div "Venta US$ 150,000" at bounding box center [454, 249] width 151 height 132
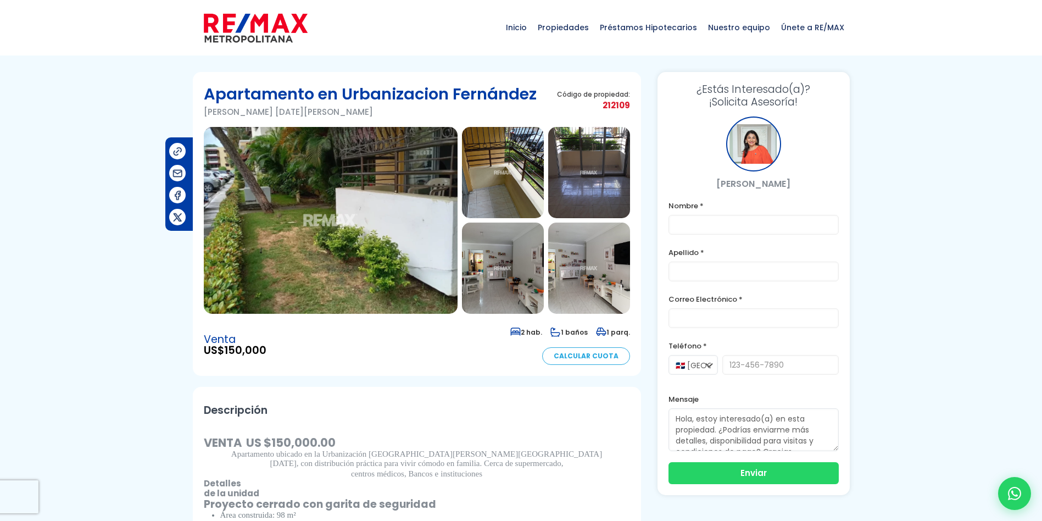
click at [387, 279] on img at bounding box center [331, 220] width 254 height 187
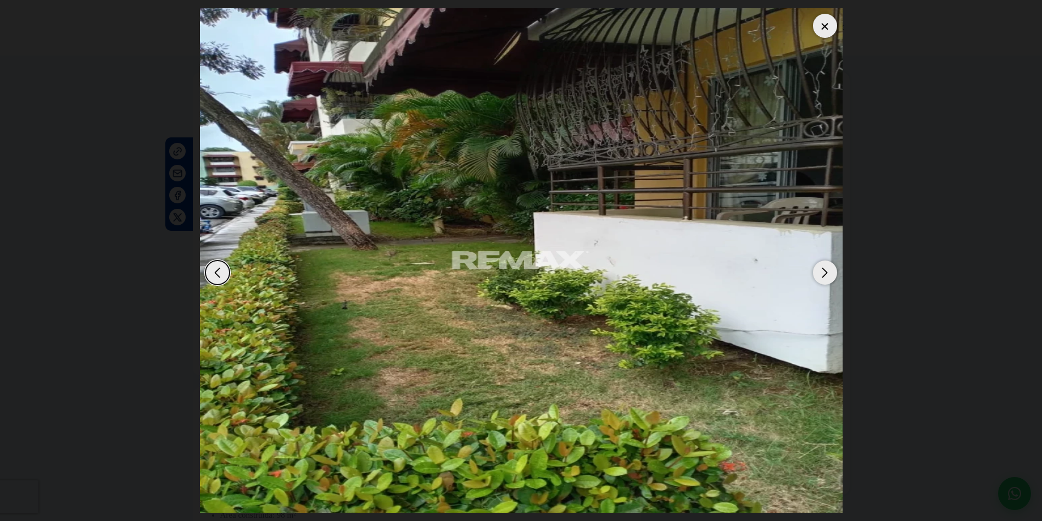
click at [824, 268] on div "Next slide" at bounding box center [825, 272] width 24 height 24
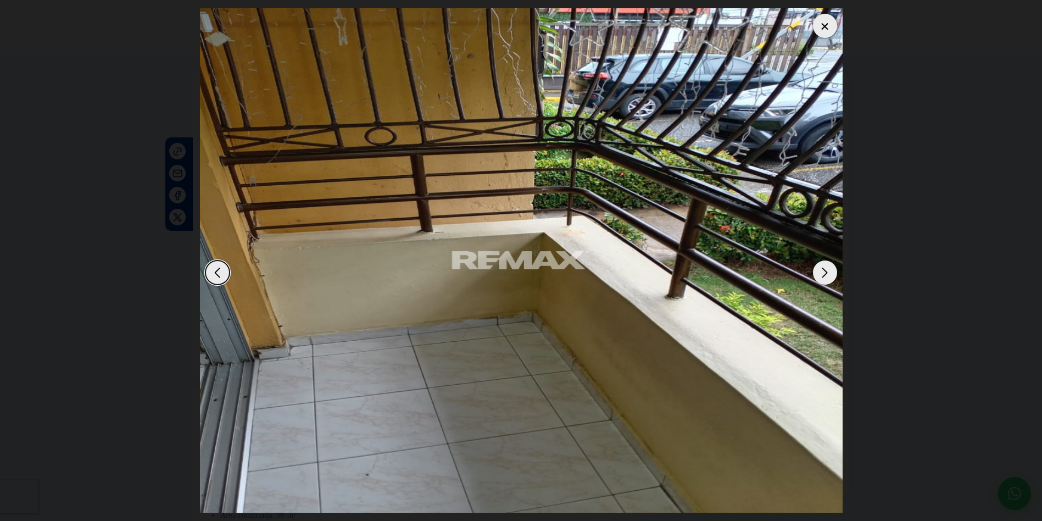
click at [824, 268] on div "Next slide" at bounding box center [825, 272] width 24 height 24
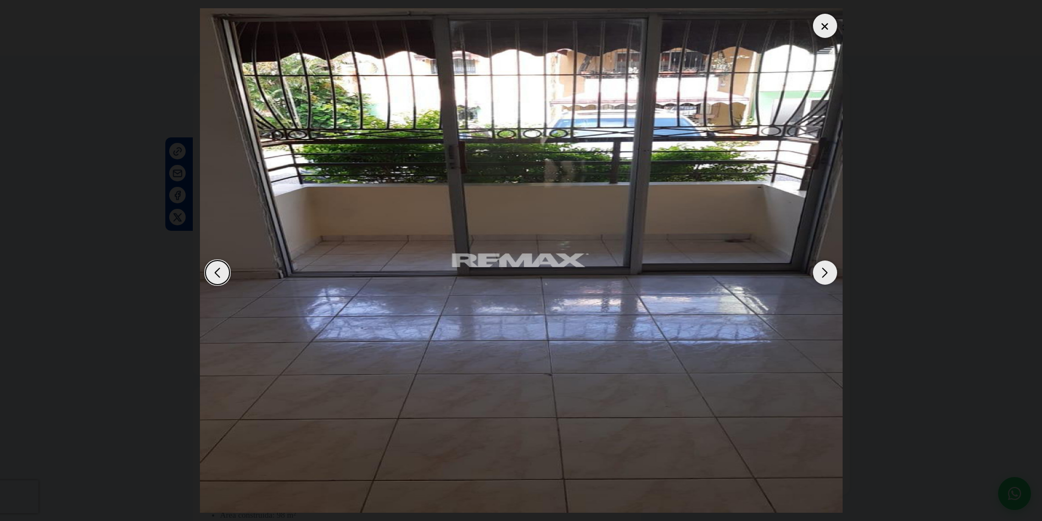
click at [824, 268] on div "Next slide" at bounding box center [825, 272] width 24 height 24
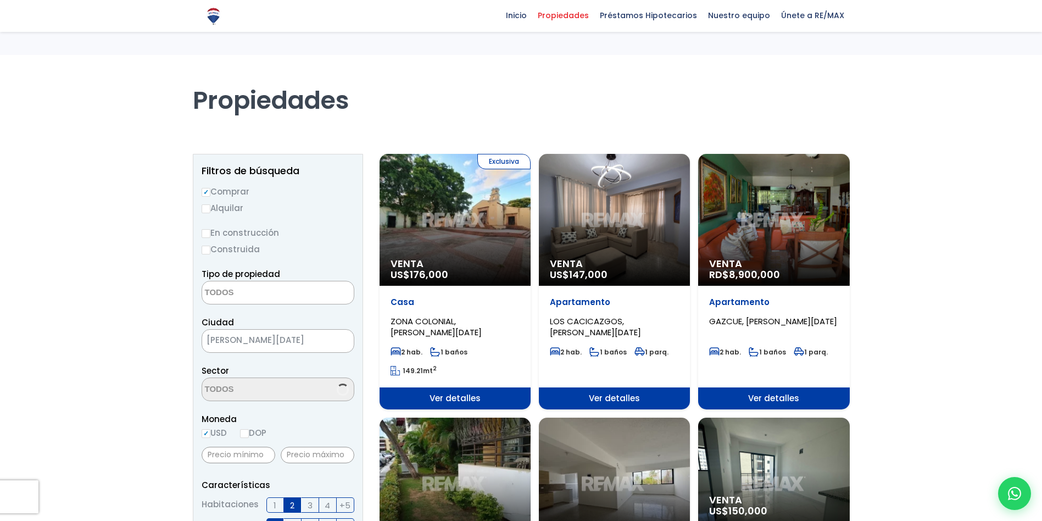
select select
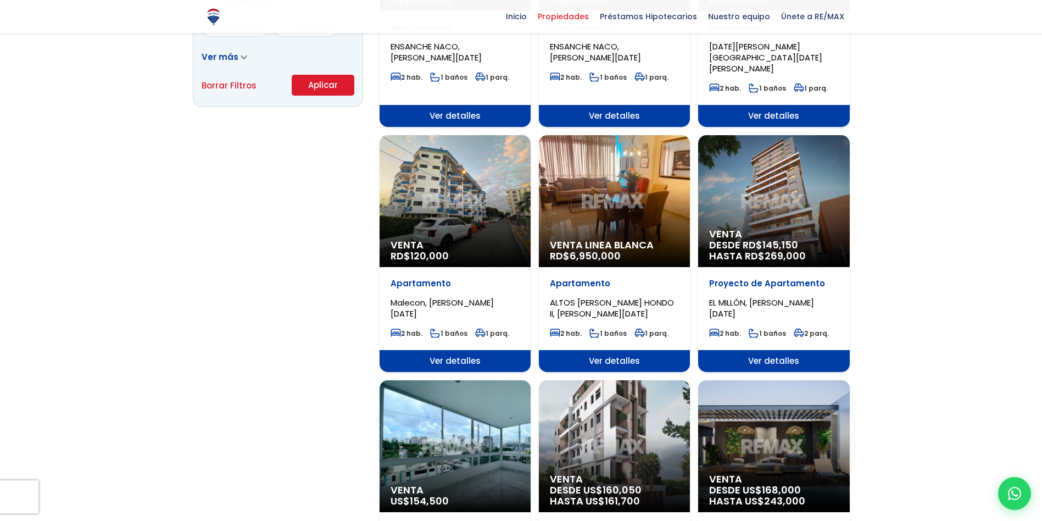
scroll to position [783, 0]
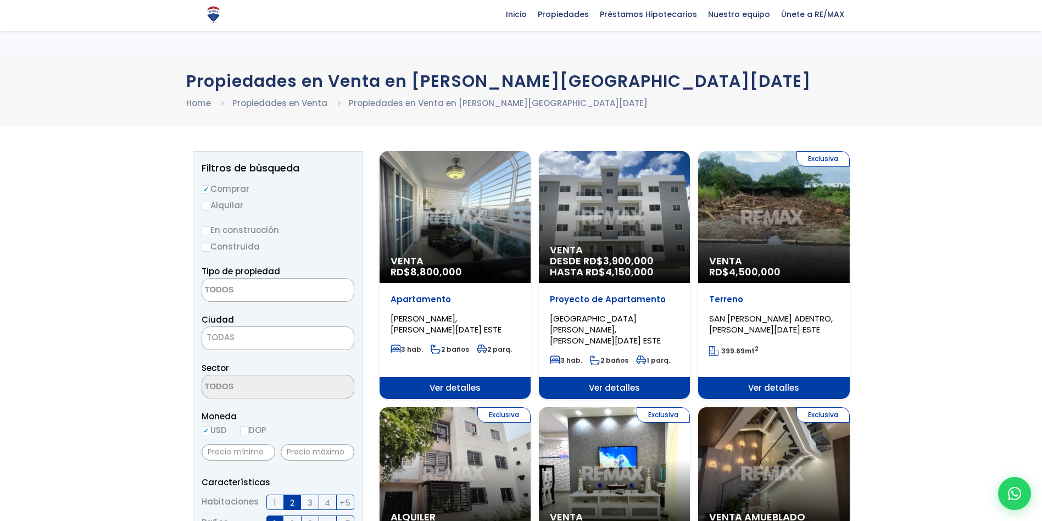
select select
select select "1"
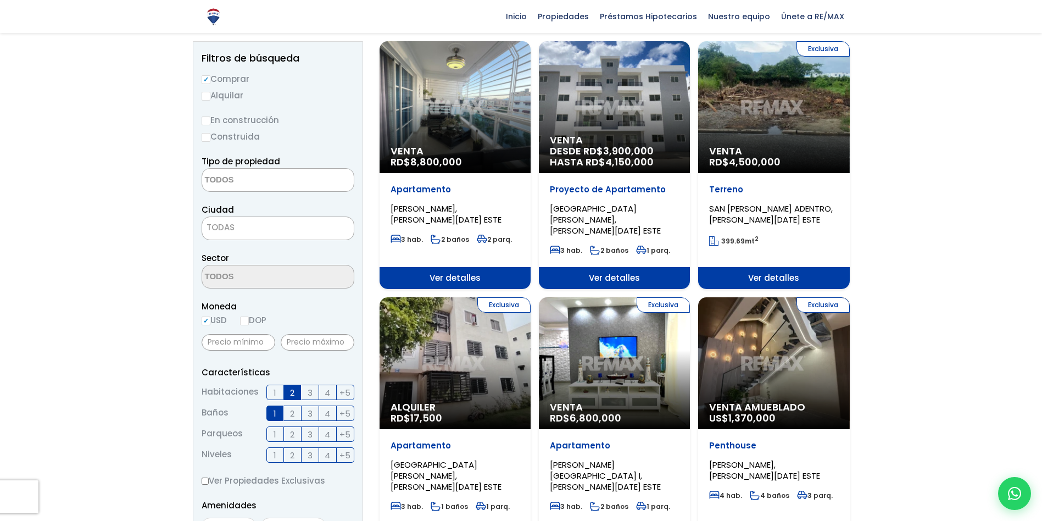
scroll to position [329, 0]
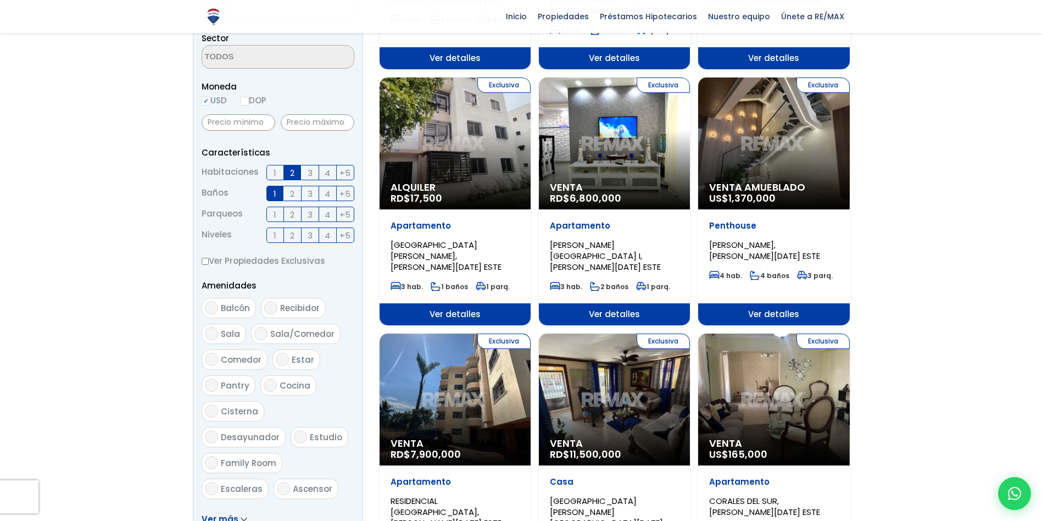
click at [623, 384] on div "Exclusiva Venta RD$ 11,500,000" at bounding box center [614, 399] width 151 height 132
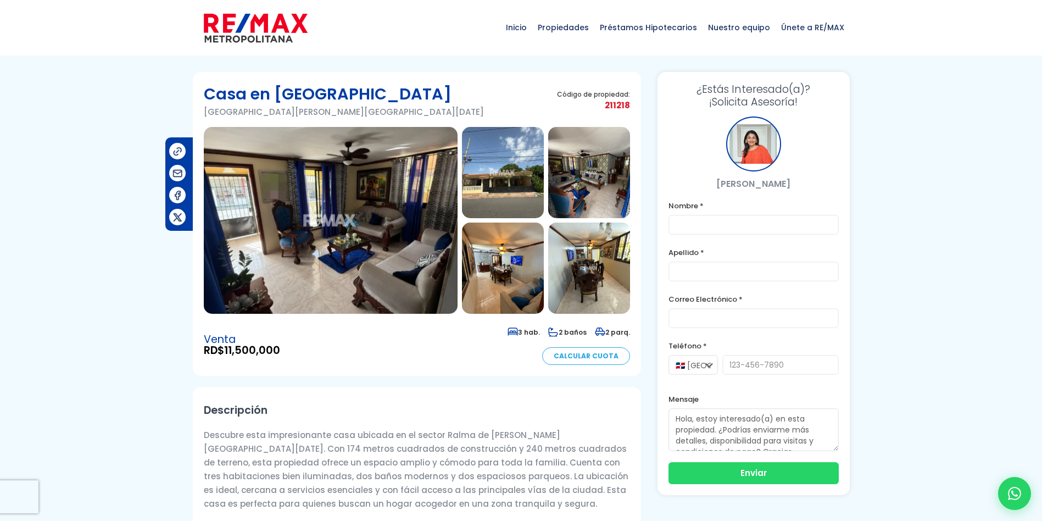
click at [346, 219] on img at bounding box center [331, 220] width 254 height 187
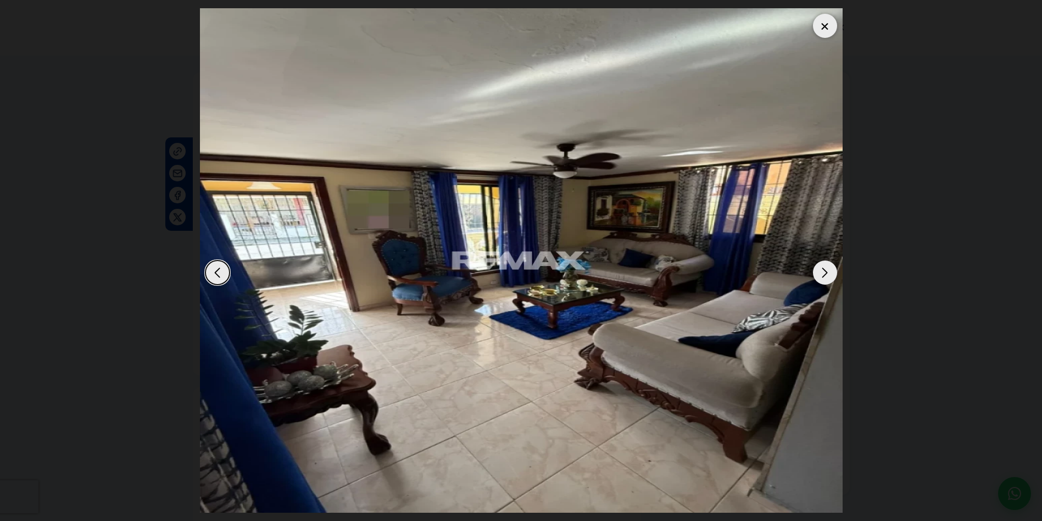
click at [818, 273] on div "Next slide" at bounding box center [825, 272] width 24 height 24
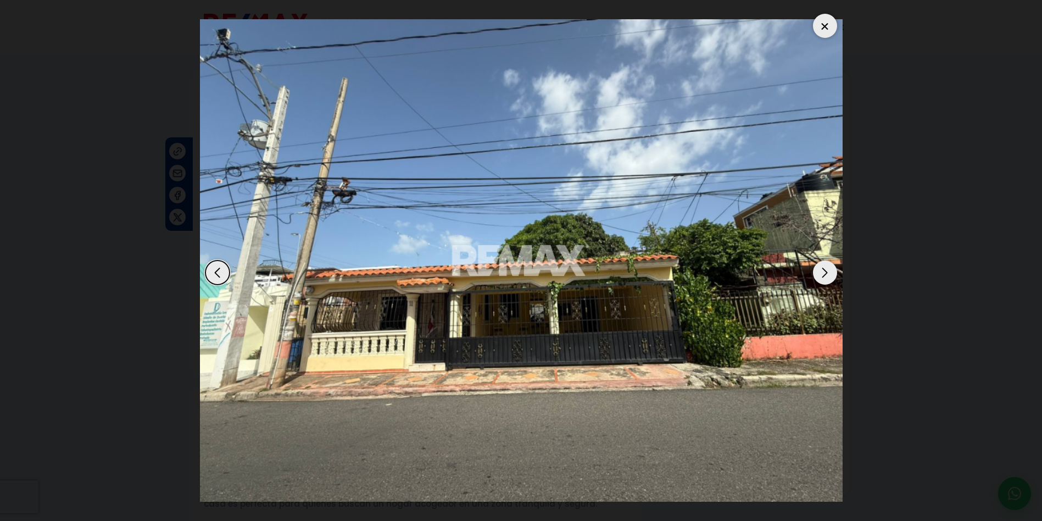
click at [818, 273] on div "Next slide" at bounding box center [825, 272] width 24 height 24
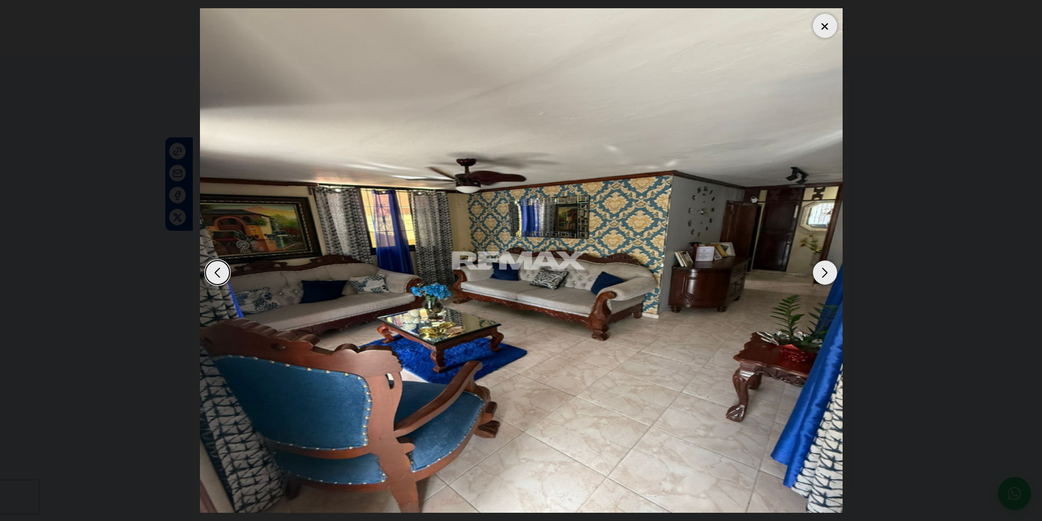
click at [818, 273] on div "Next slide" at bounding box center [825, 272] width 24 height 24
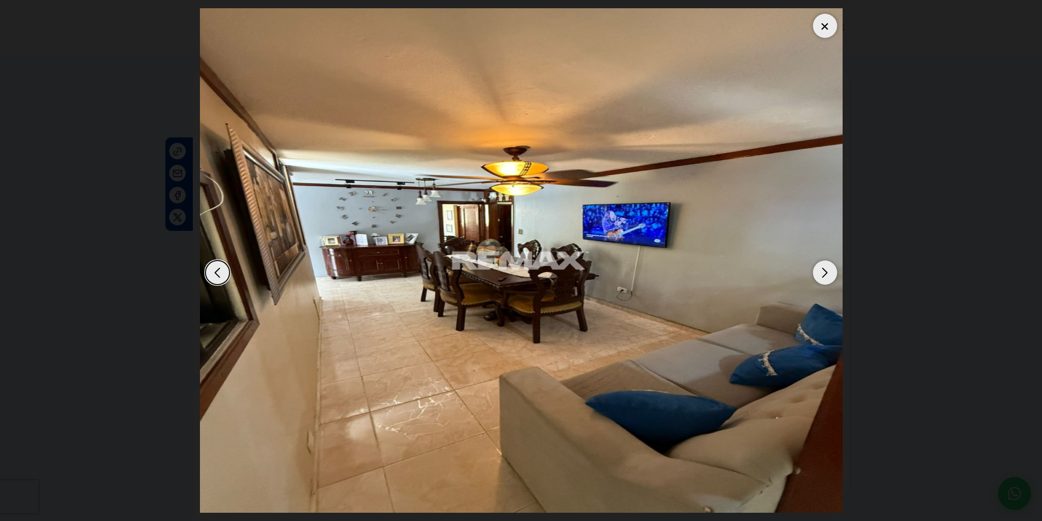
click at [818, 273] on div "Next slide" at bounding box center [825, 272] width 24 height 24
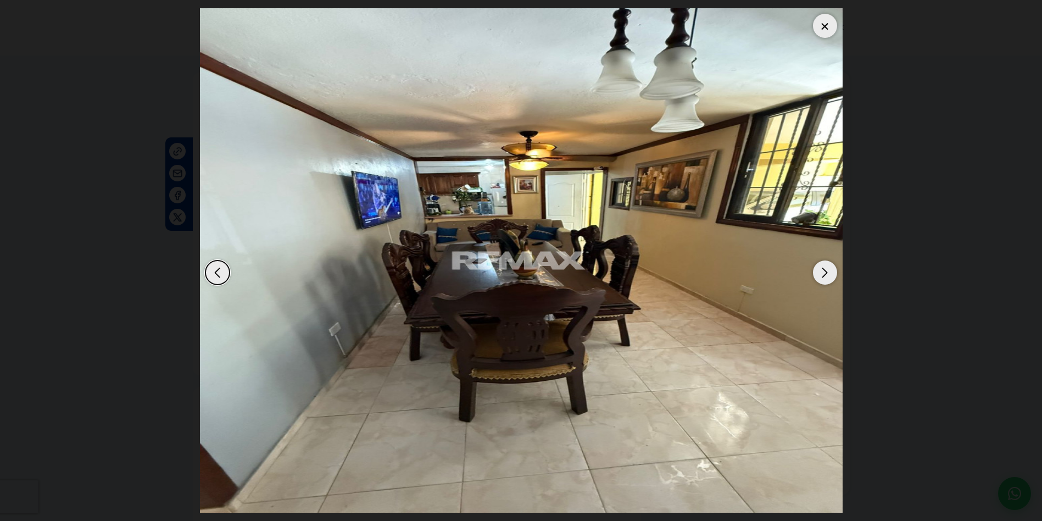
click at [818, 273] on div "Next slide" at bounding box center [825, 272] width 24 height 24
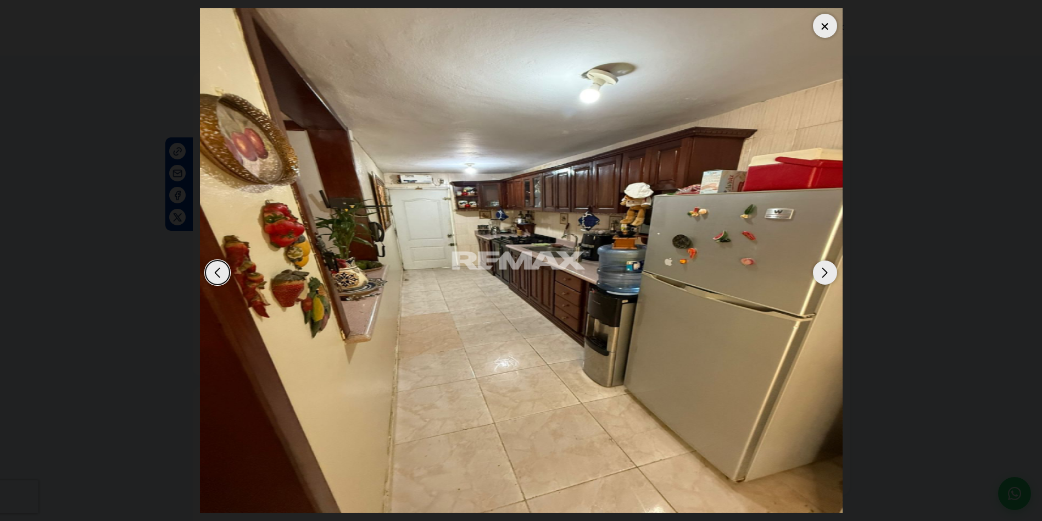
click at [818, 273] on div "Next slide" at bounding box center [825, 272] width 24 height 24
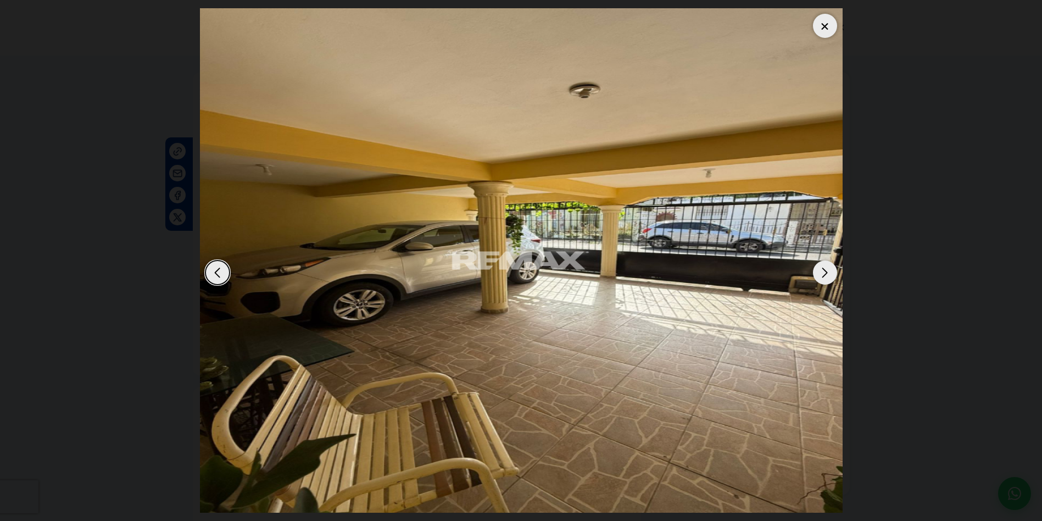
click at [818, 273] on div "Next slide" at bounding box center [825, 272] width 24 height 24
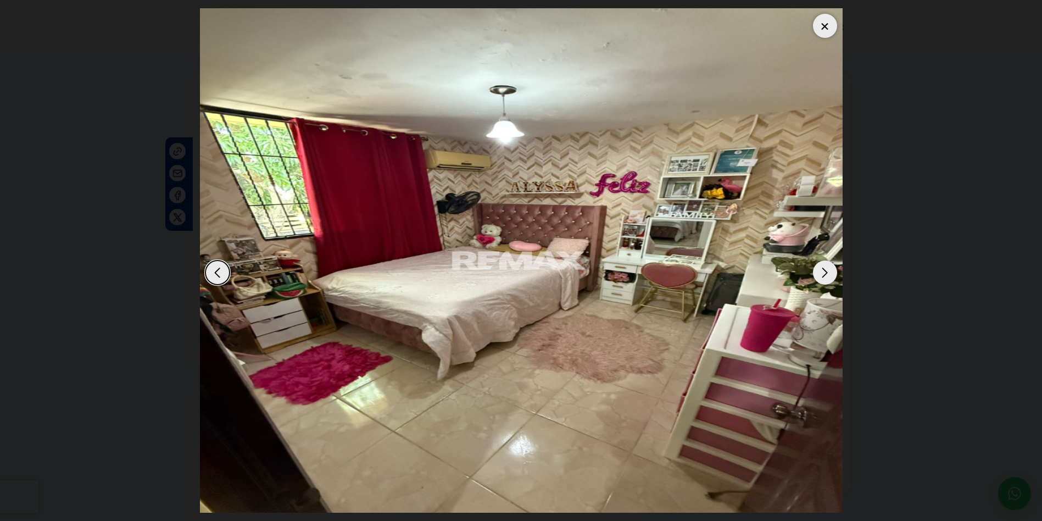
click at [818, 273] on div "Next slide" at bounding box center [825, 272] width 24 height 24
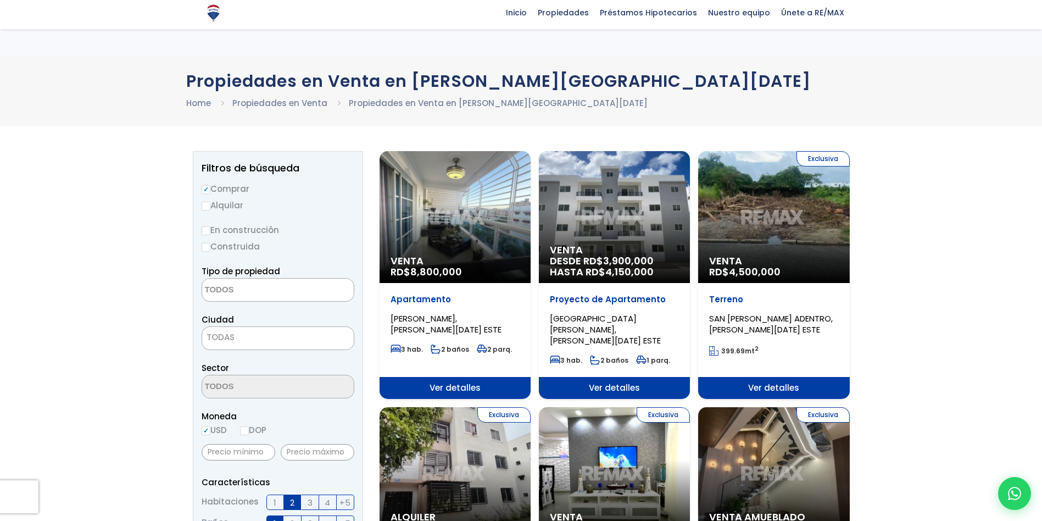
select select
select select "1"
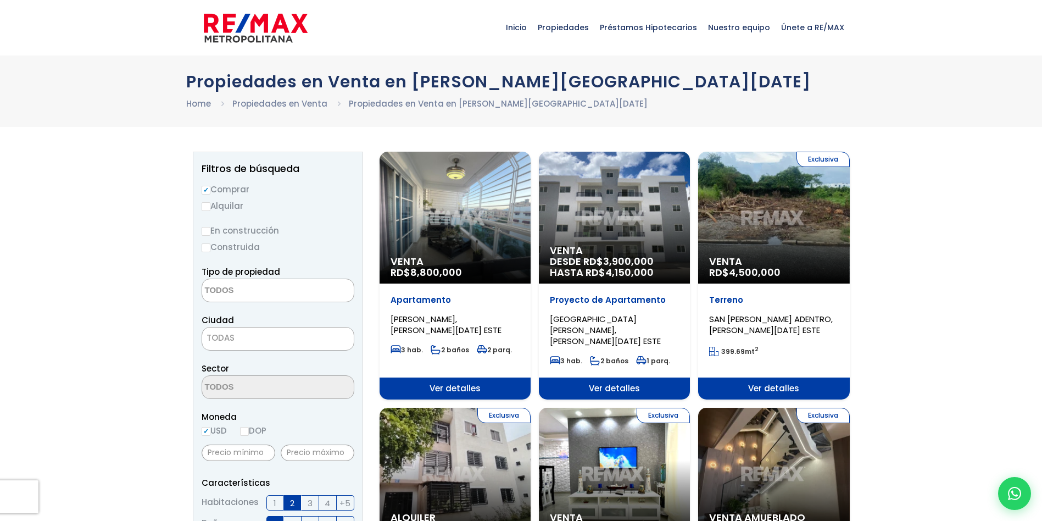
click at [741, 217] on div "Exclusiva Venta RD$ 4,500,000" at bounding box center [773, 218] width 151 height 132
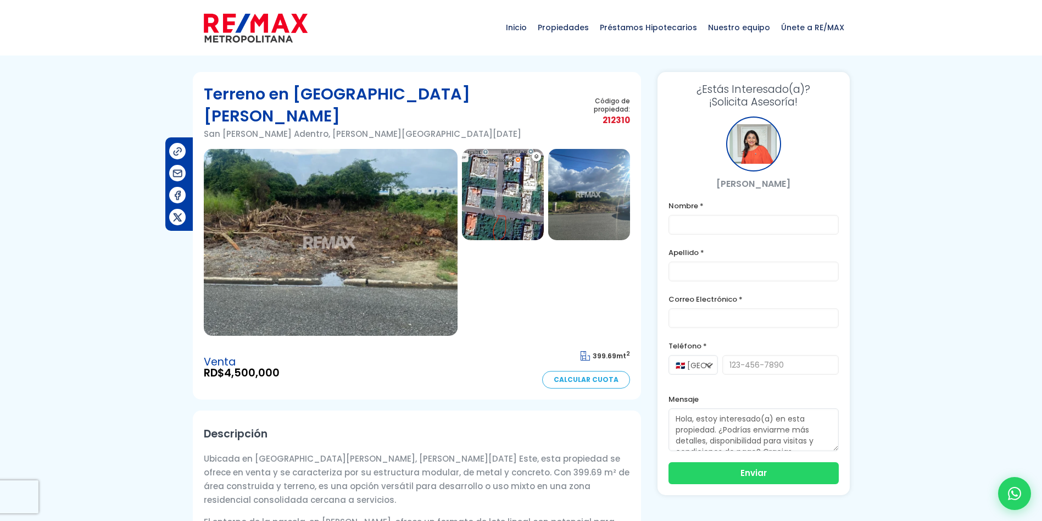
click at [366, 217] on img at bounding box center [331, 242] width 254 height 187
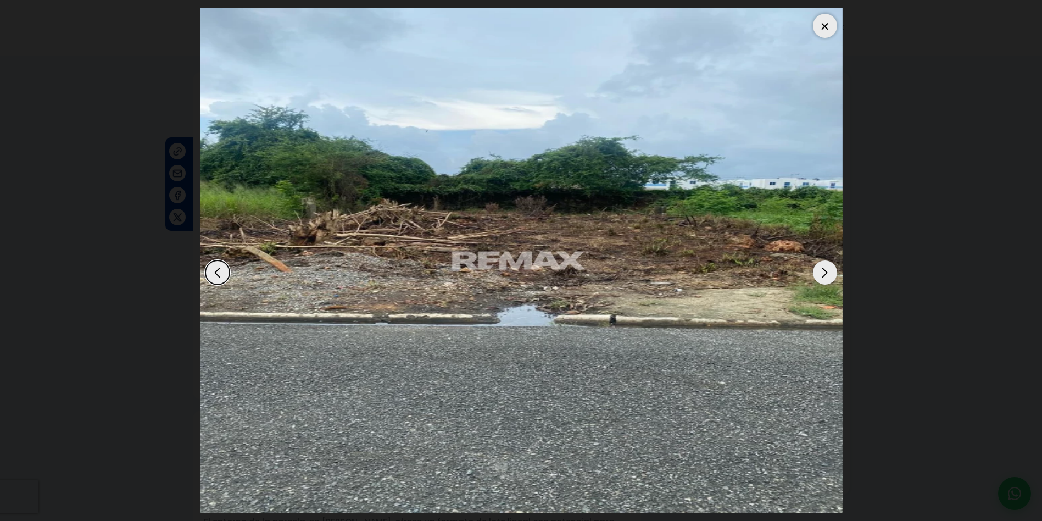
click at [816, 269] on div "Next slide" at bounding box center [825, 272] width 24 height 24
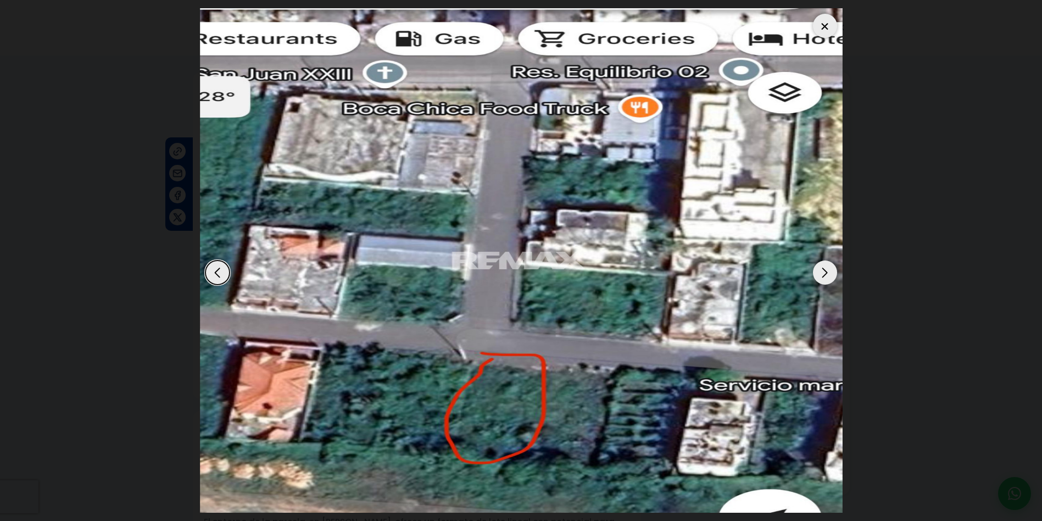
click at [833, 276] on div "Next slide" at bounding box center [825, 272] width 24 height 24
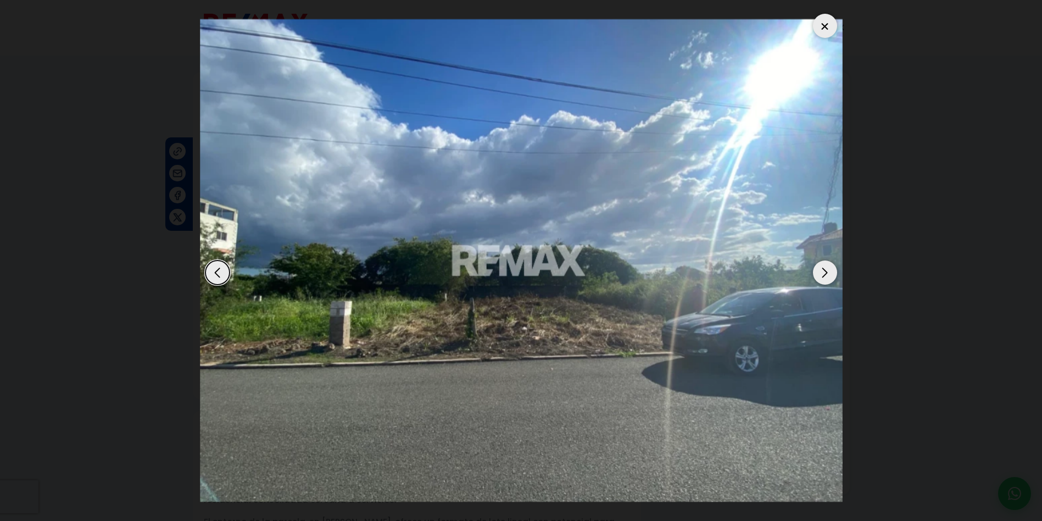
click at [215, 272] on div "Previous slide" at bounding box center [217, 272] width 24 height 24
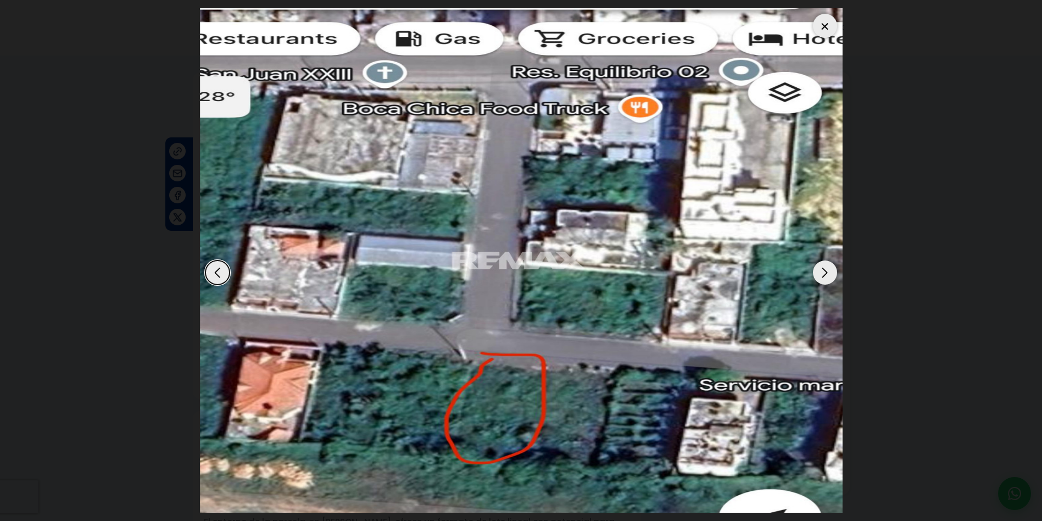
click at [830, 283] on div "Next slide" at bounding box center [825, 272] width 24 height 24
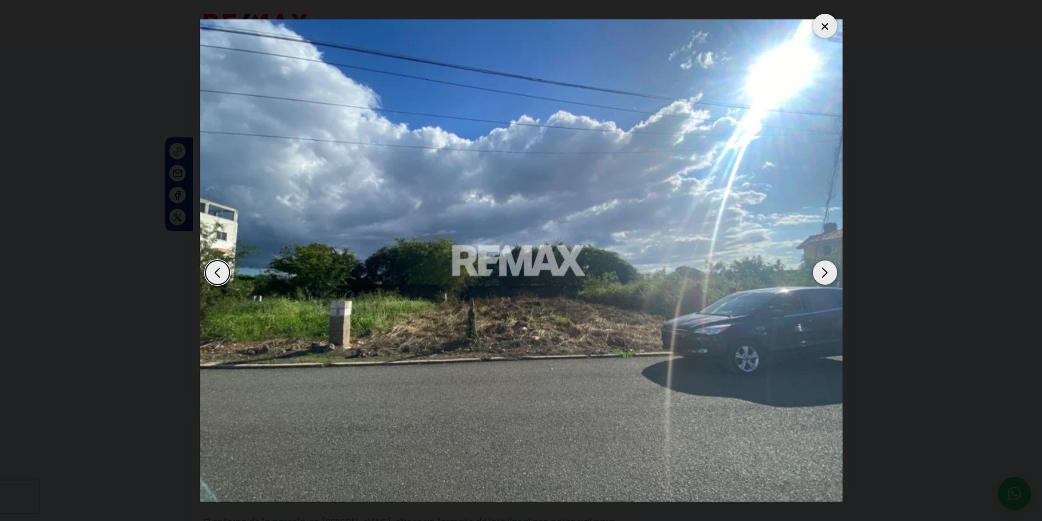
click at [827, 274] on div "Next slide" at bounding box center [825, 272] width 24 height 24
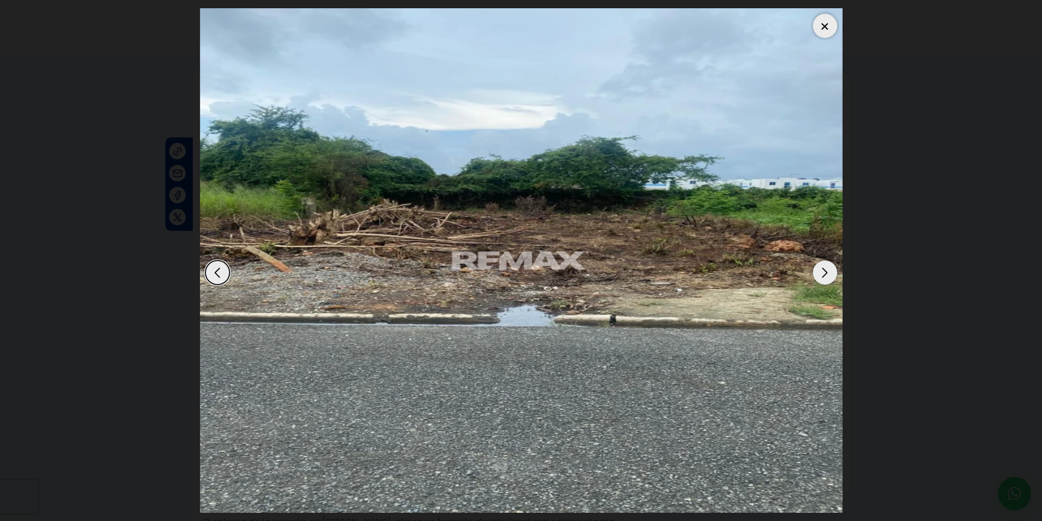
click at [827, 274] on div "Next slide" at bounding box center [825, 272] width 24 height 24
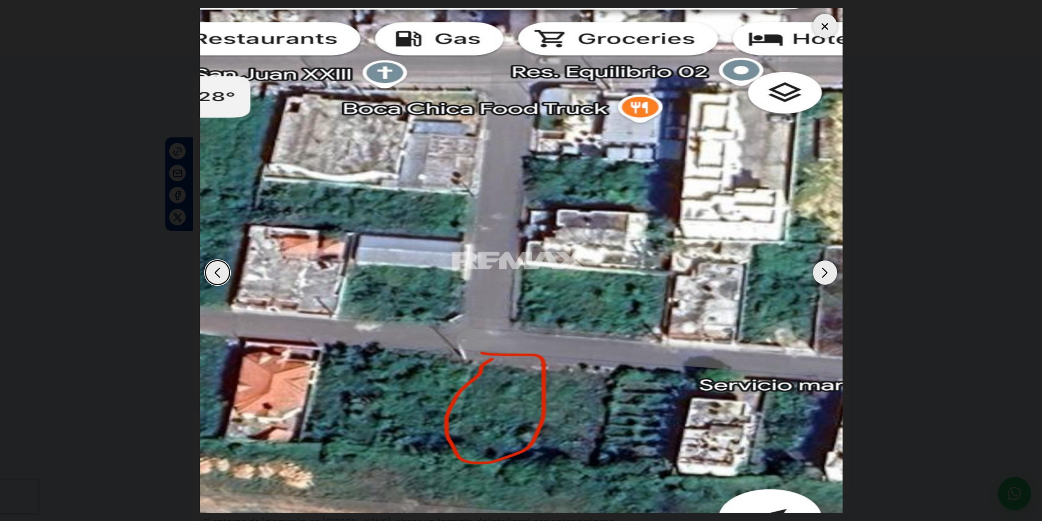
click at [818, 27] on div at bounding box center [825, 26] width 24 height 24
